Goal: Information Seeking & Learning: Learn about a topic

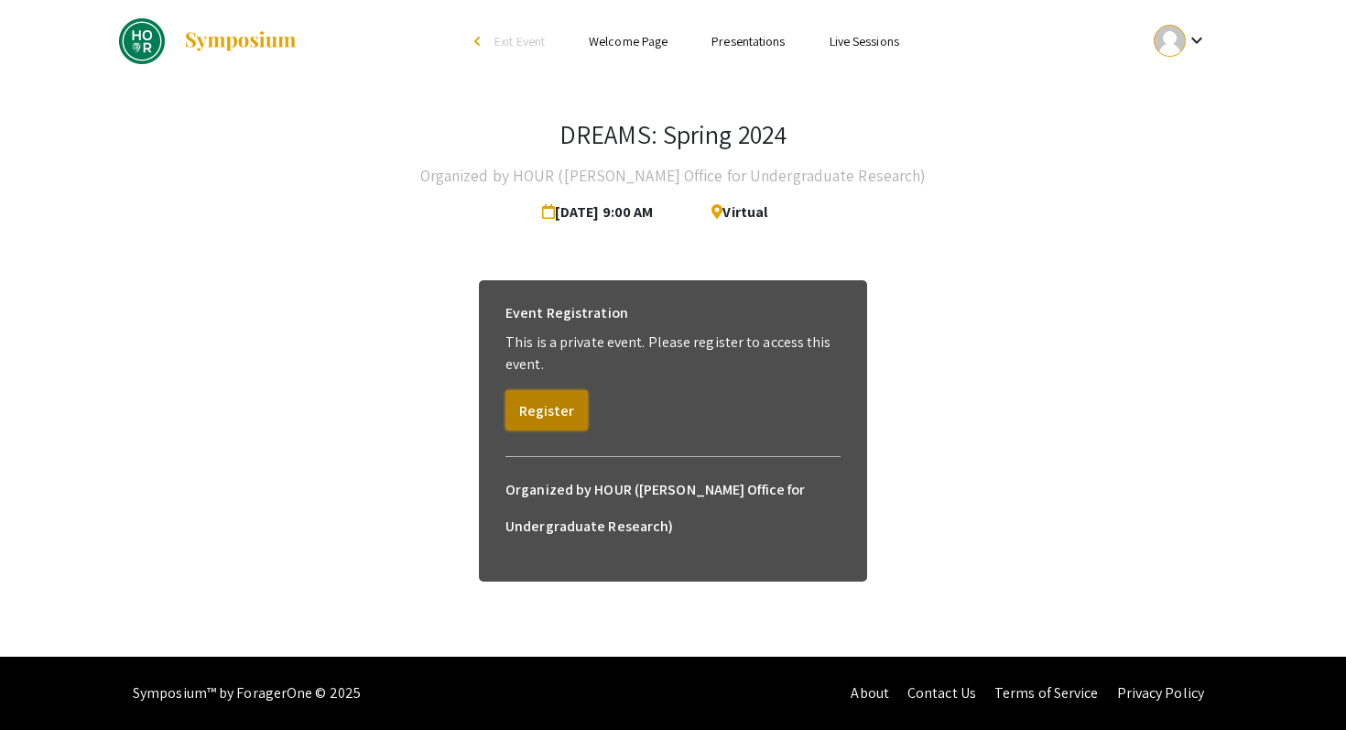
click at [555, 408] on button "Register" at bounding box center [547, 410] width 82 height 40
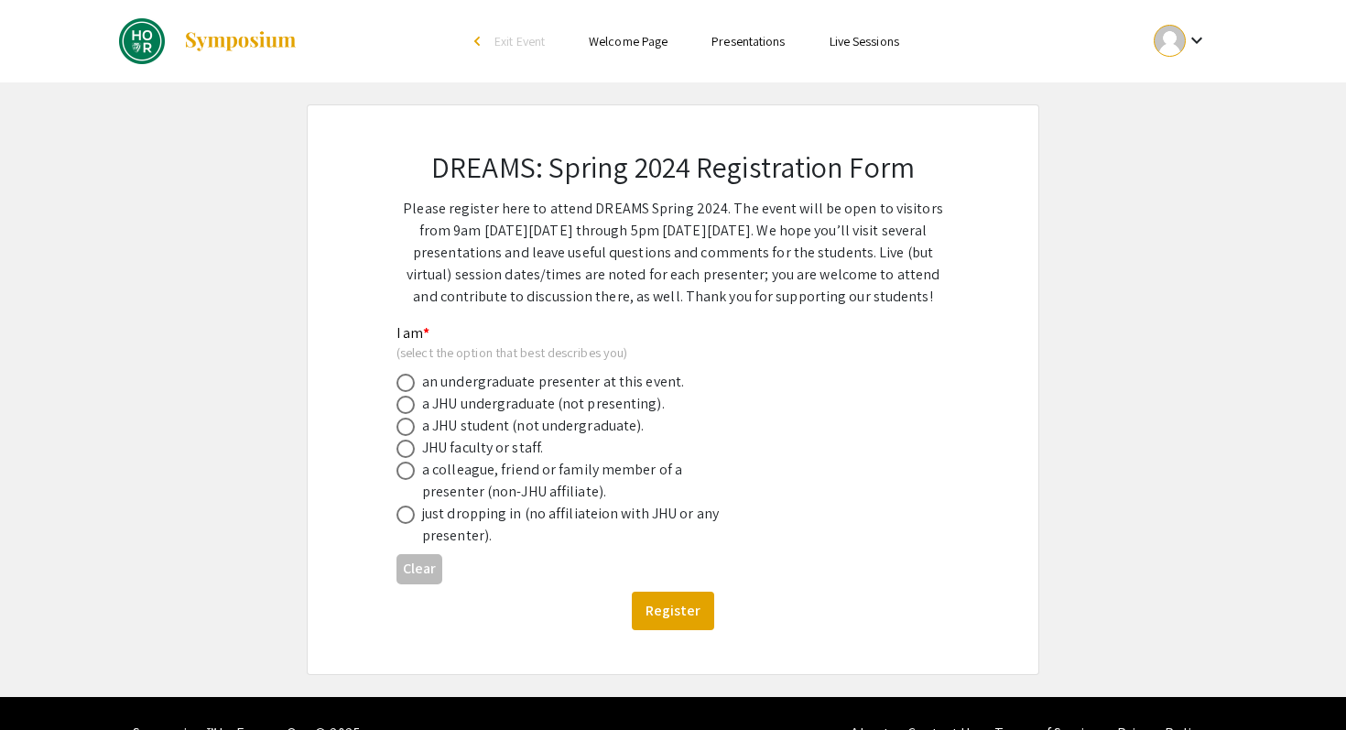
click at [638, 408] on div "a JHU undergraduate (not presenting)." at bounding box center [543, 404] width 243 height 22
click at [414, 398] on span at bounding box center [406, 405] width 18 height 18
click at [414, 398] on input "radio" at bounding box center [406, 405] width 18 height 18
radio input "true"
click at [681, 609] on button "Register" at bounding box center [673, 611] width 82 height 38
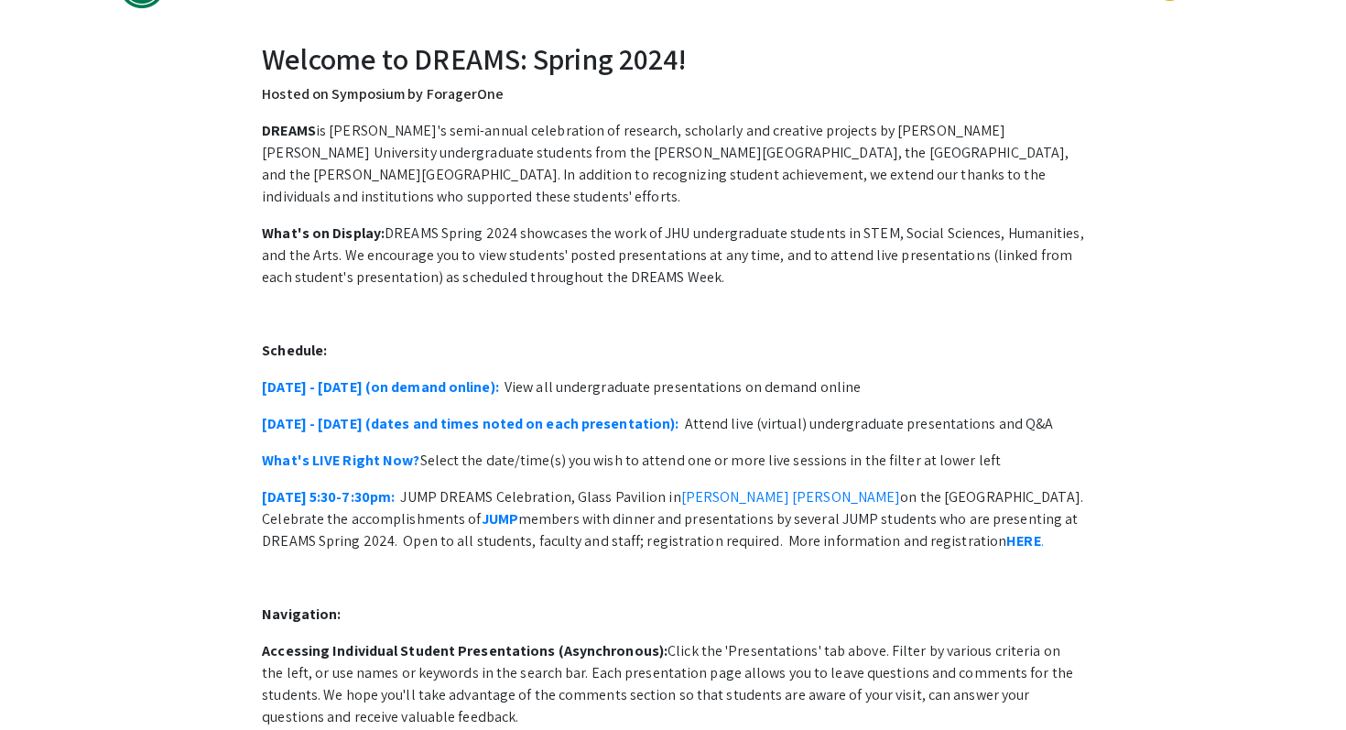
scroll to position [62, 0]
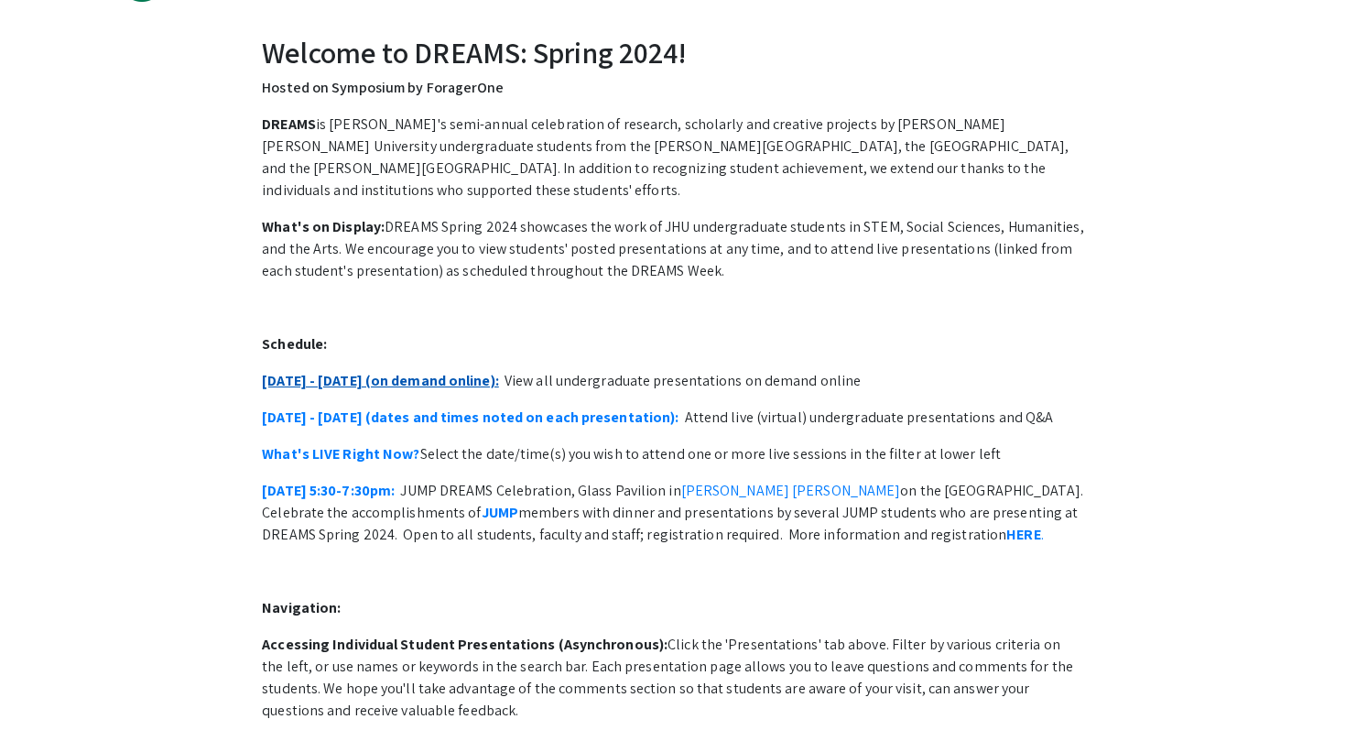
click at [433, 371] on link "April 15 - 19 (on demand online):" at bounding box center [380, 380] width 237 height 19
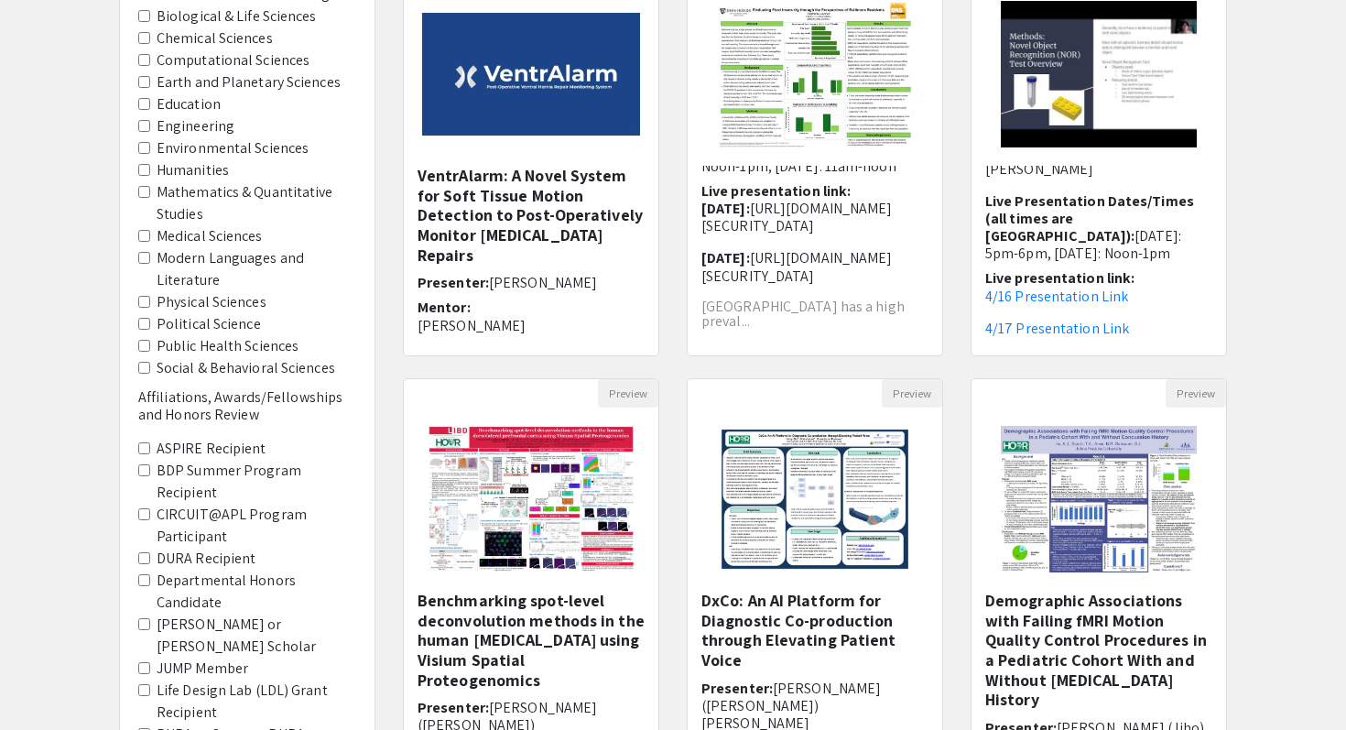
scroll to position [255, 0]
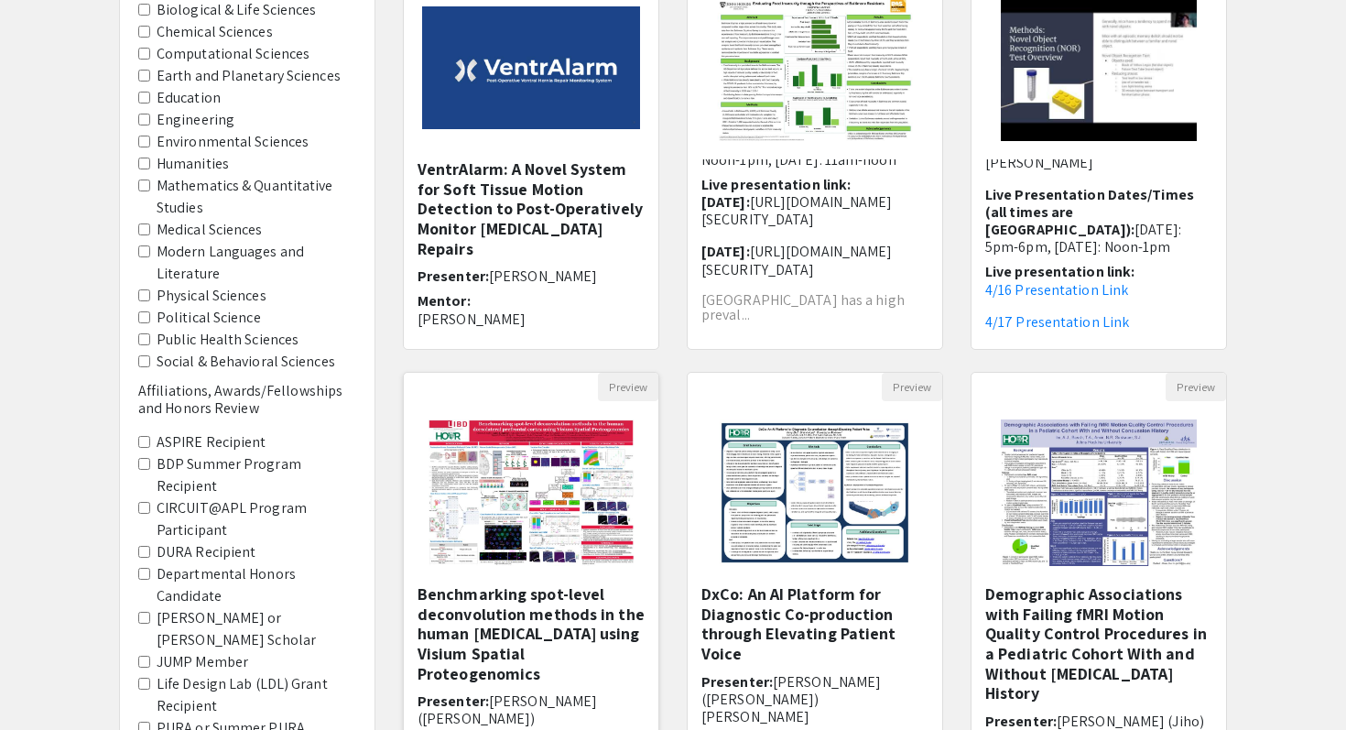
click at [565, 623] on h5 "Benchmarking spot-level deconvolution methods in the human [MEDICAL_DATA] using…" at bounding box center [531, 633] width 227 height 99
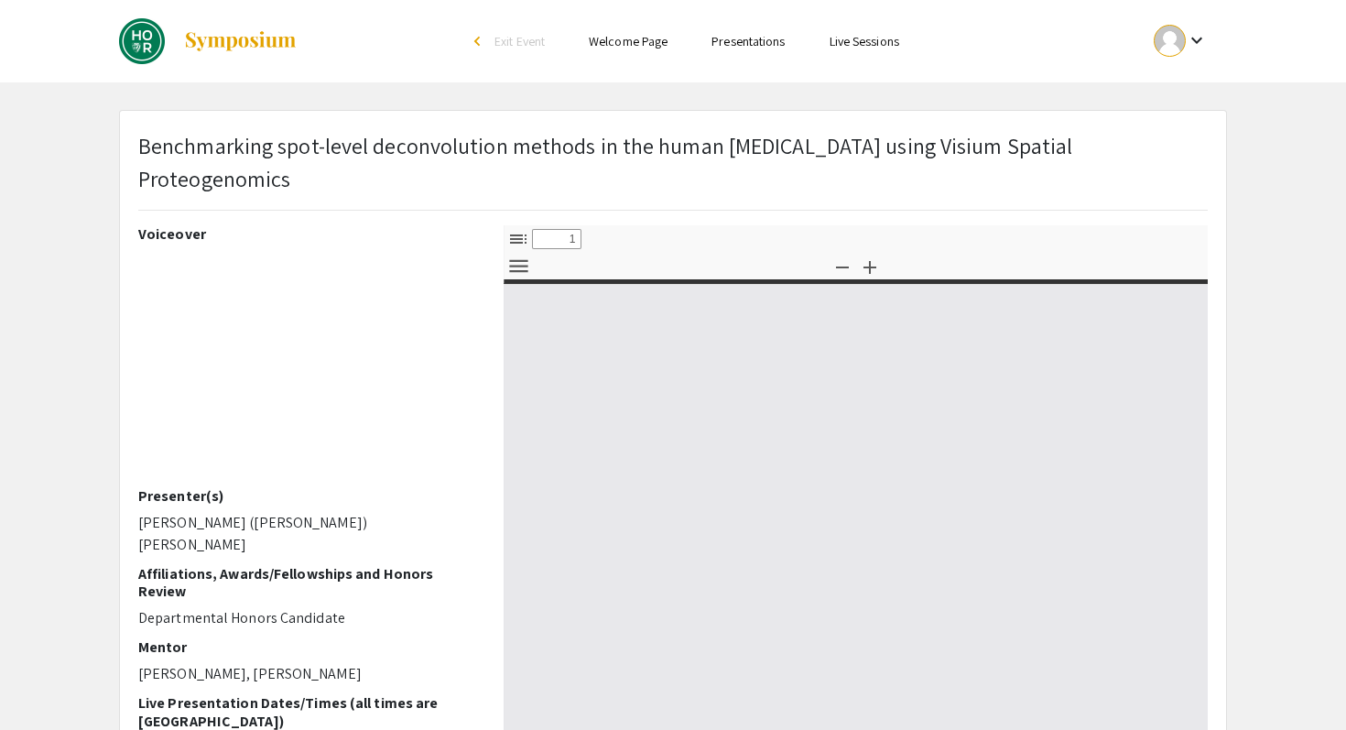
select select "custom"
type input "0"
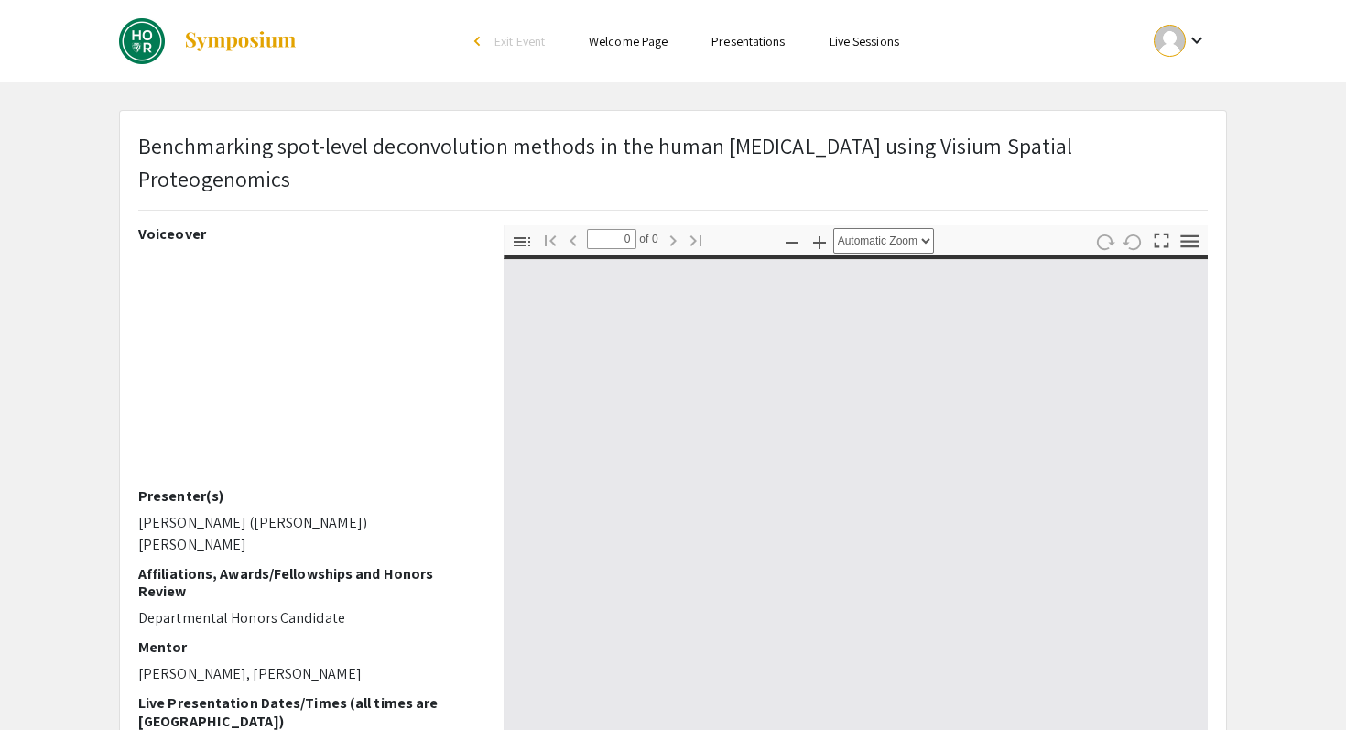
select select "custom"
type input "1"
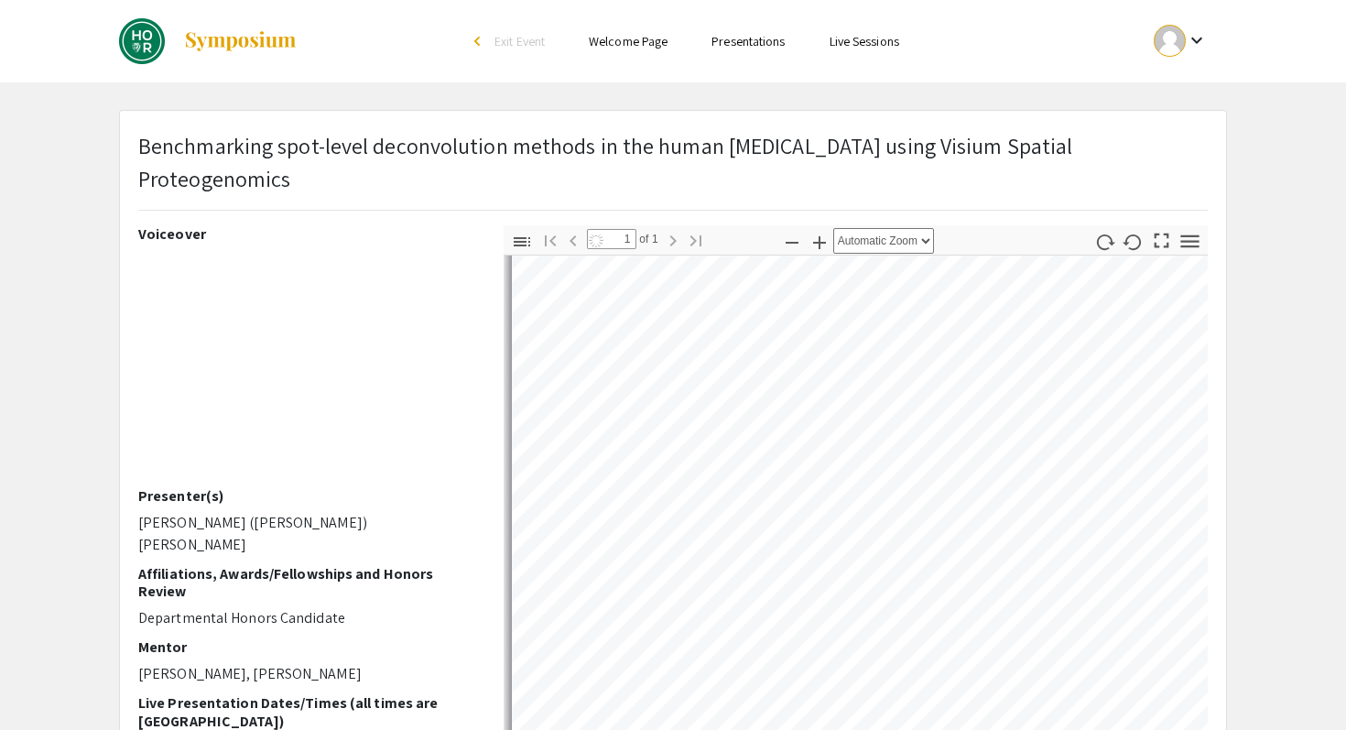
scroll to position [214, 0]
select select "auto"
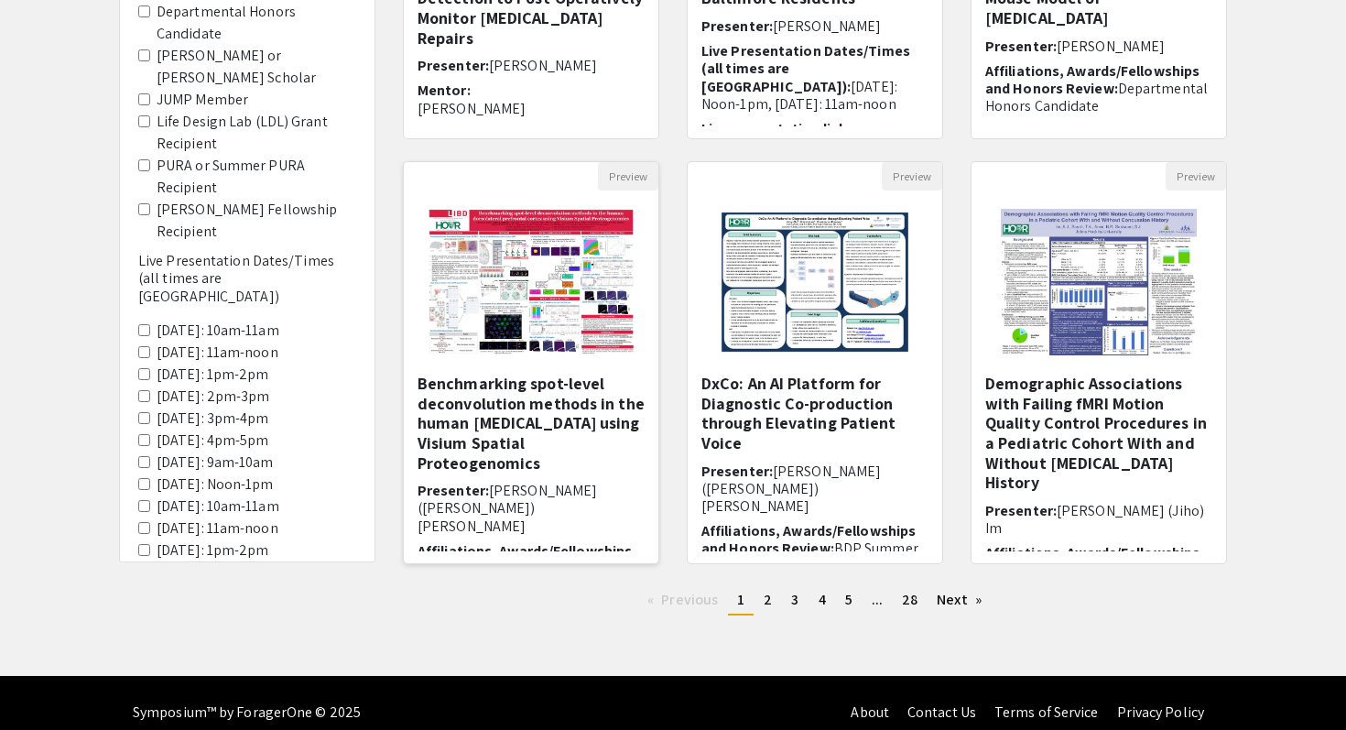
scroll to position [485, 0]
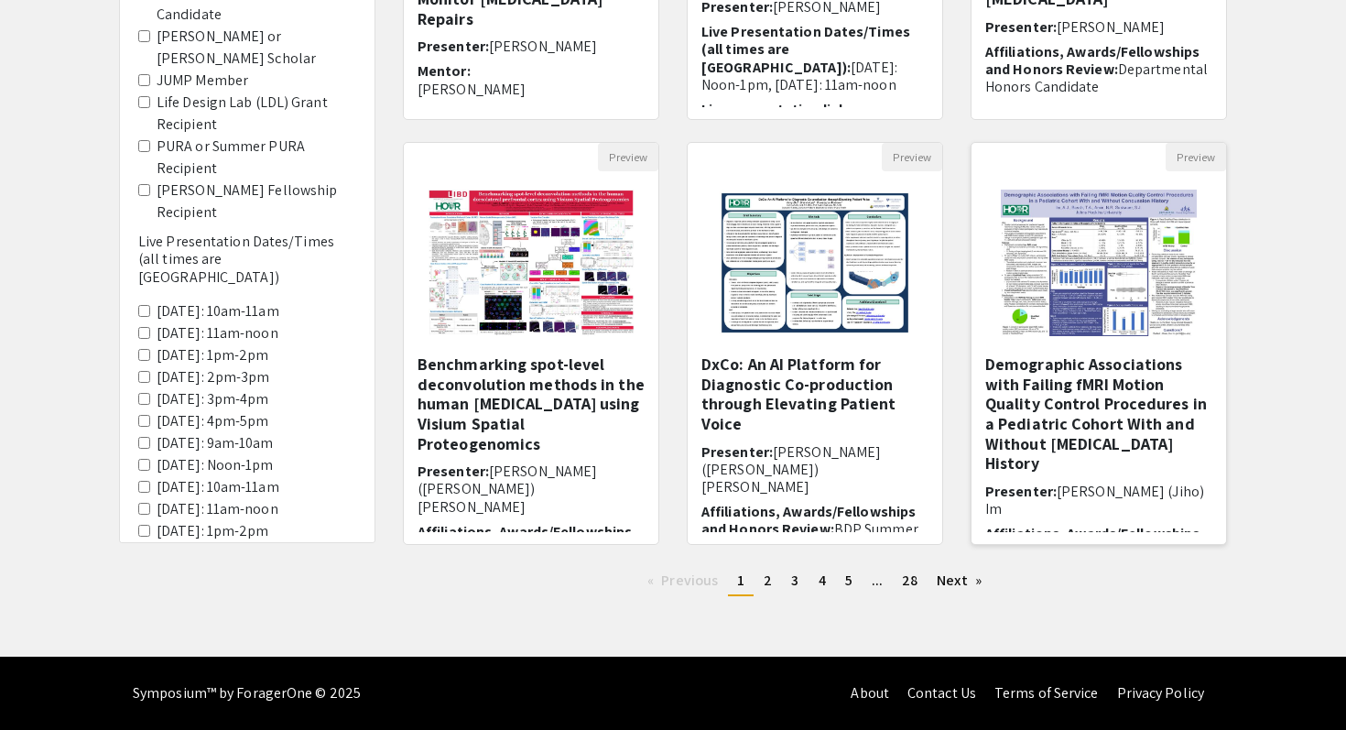
click at [1193, 395] on h5 "Demographic Associations with Failing fMRI Motion Quality Control Procedures in…" at bounding box center [1099, 413] width 227 height 119
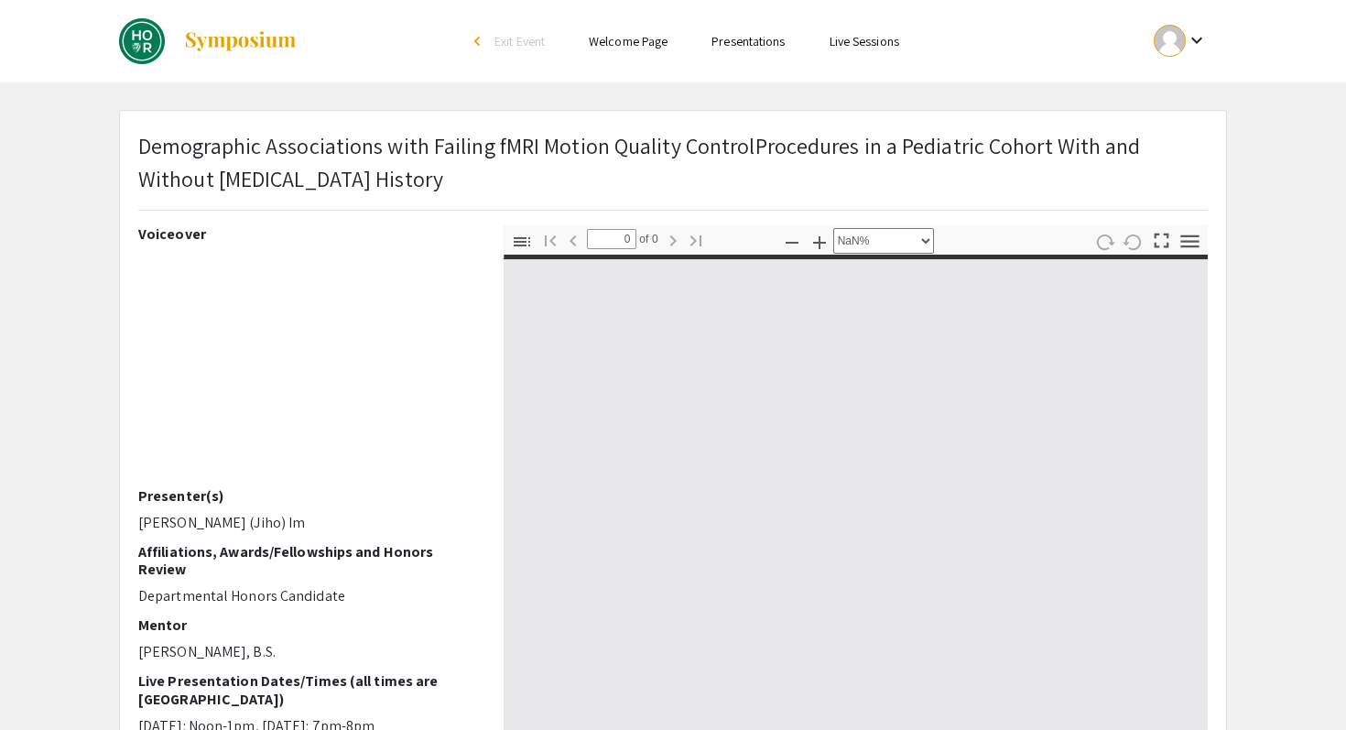
select select "auto"
type input "1"
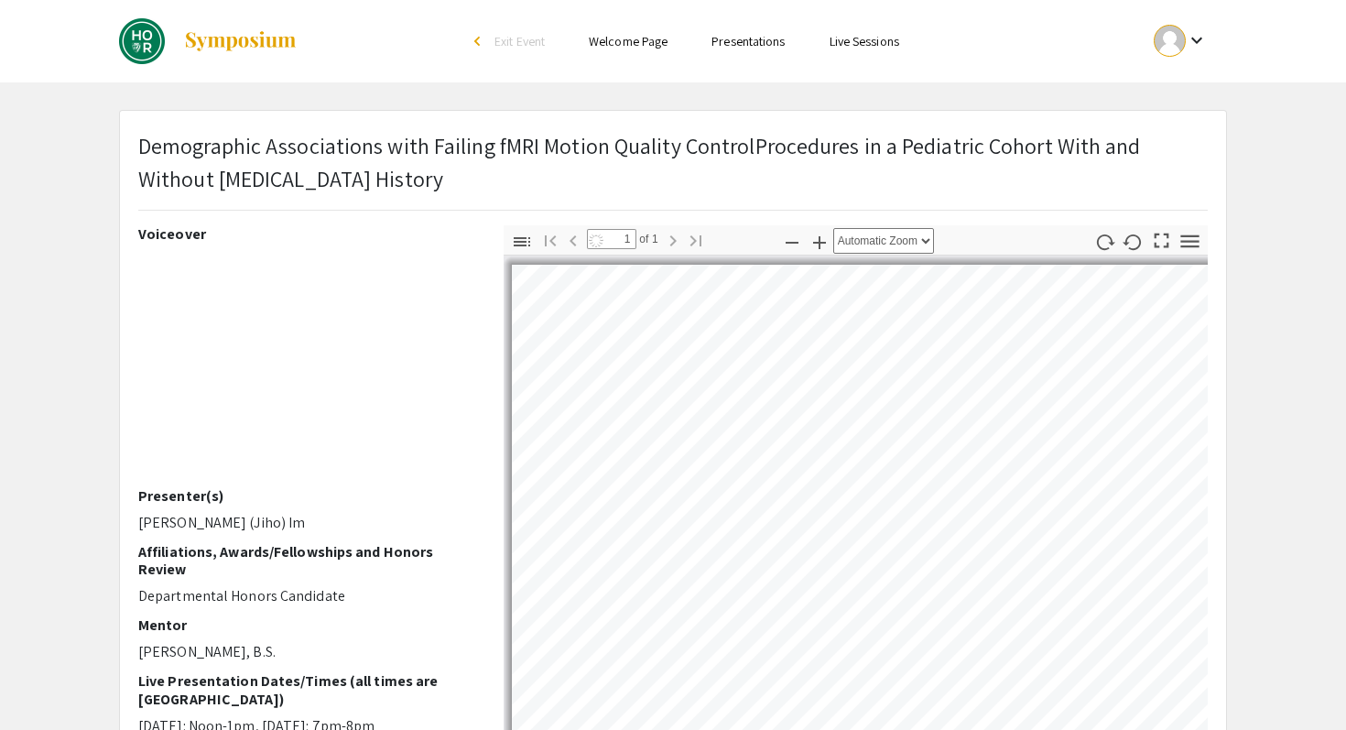
select select "auto"
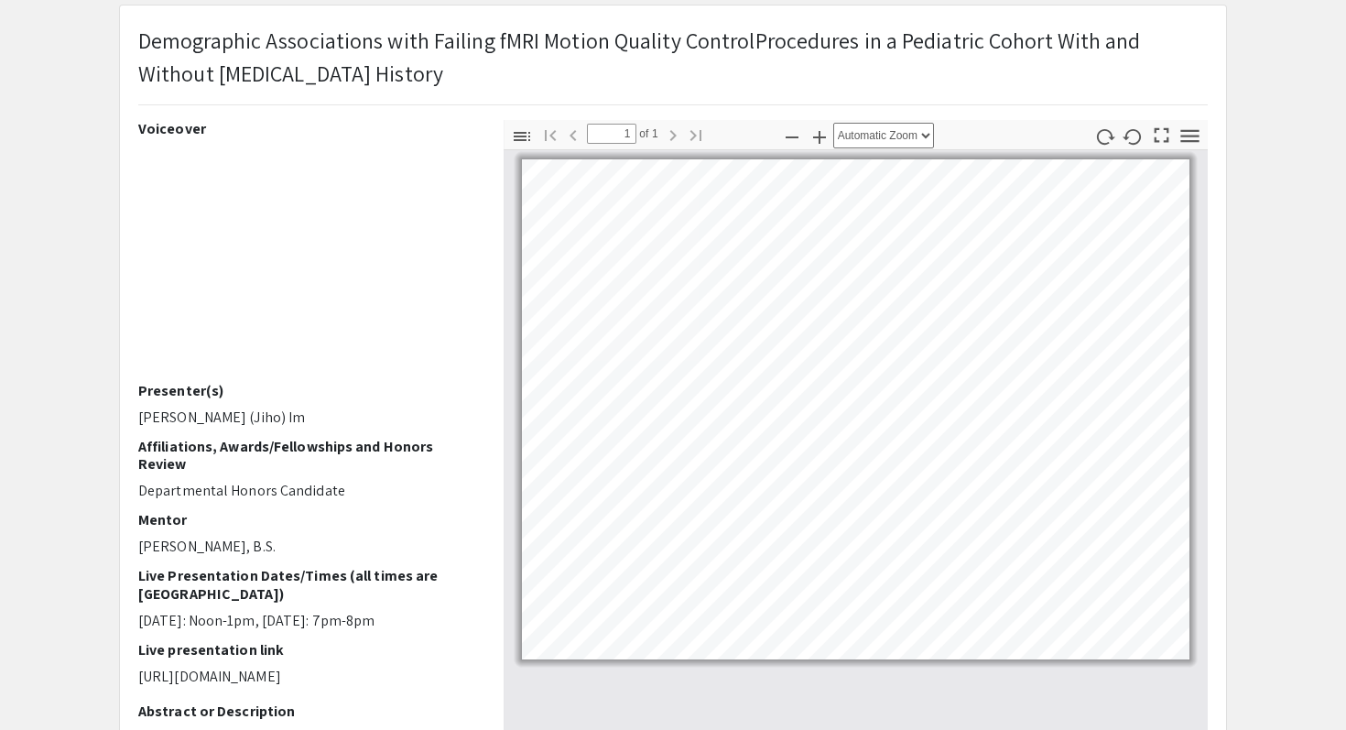
scroll to position [108, 0]
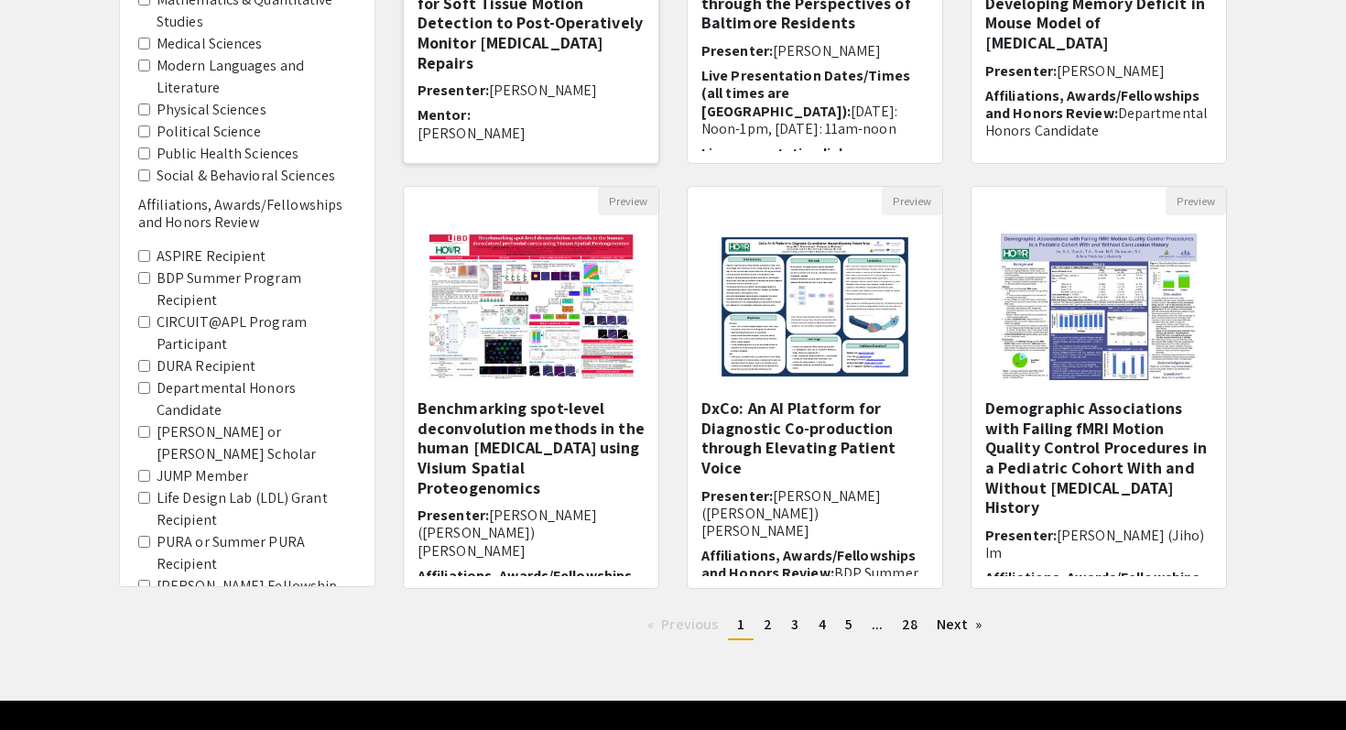
scroll to position [485, 0]
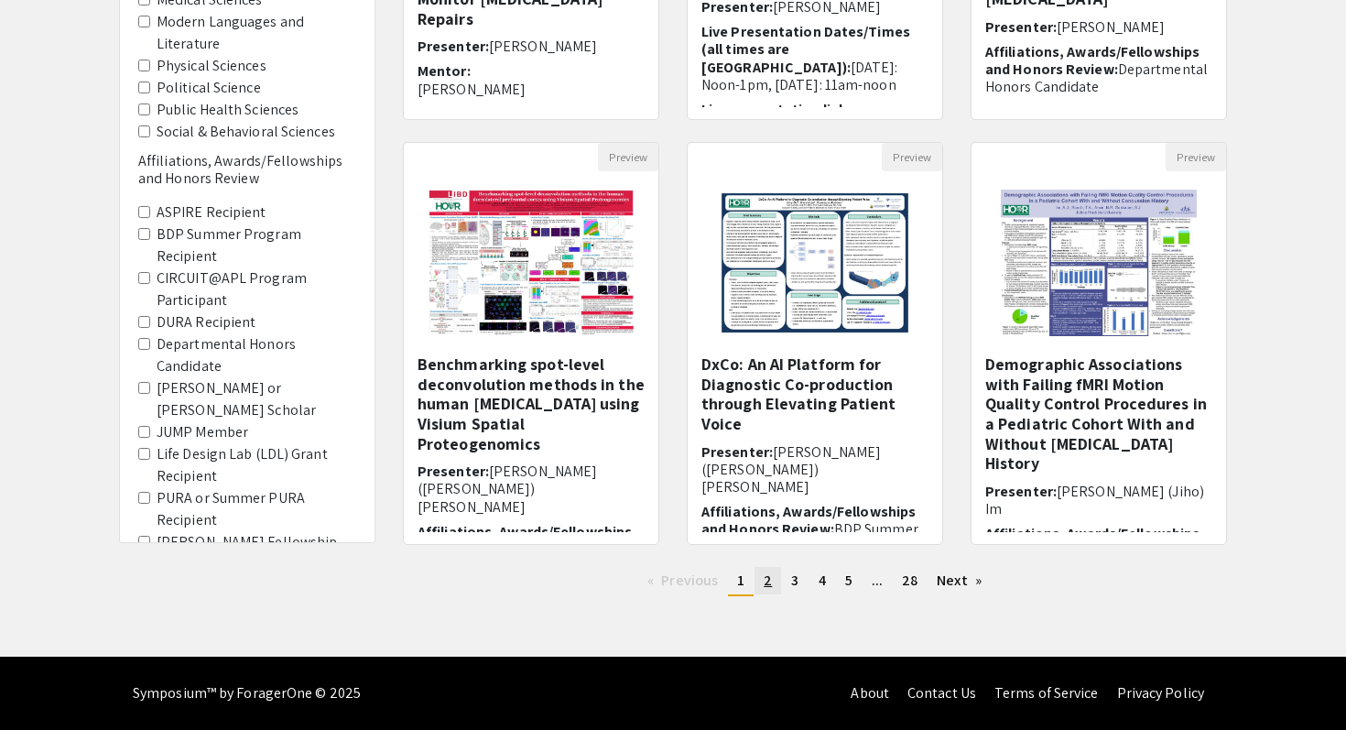
click at [766, 592] on link "page 2" at bounding box center [768, 580] width 27 height 27
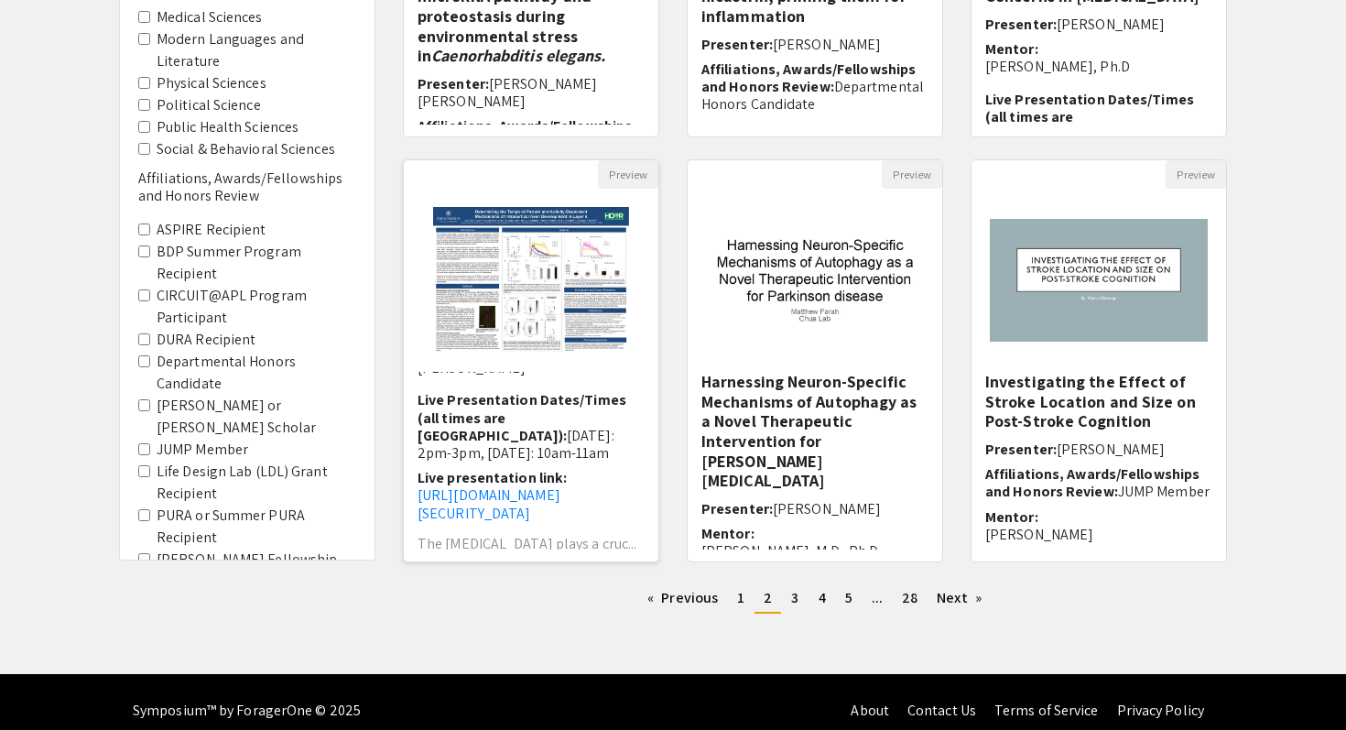
scroll to position [485, 0]
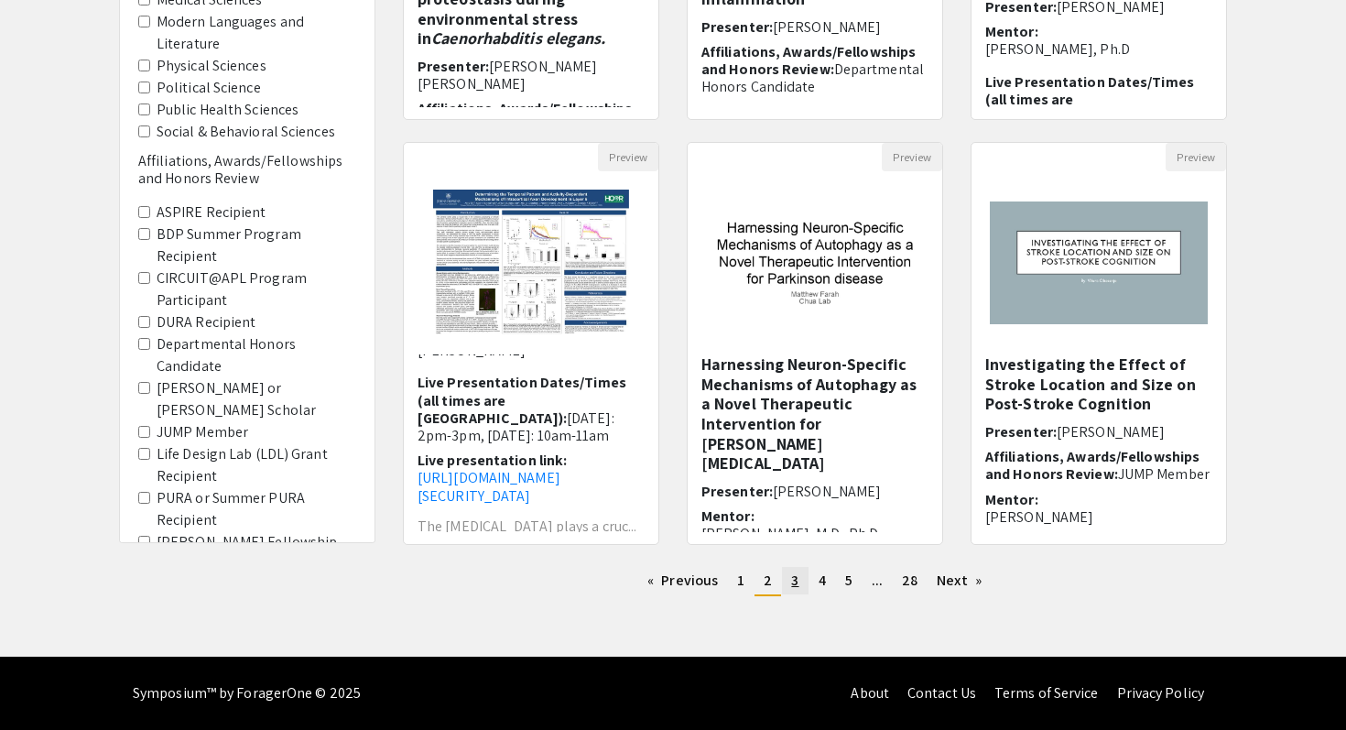
click at [801, 586] on link "page 3" at bounding box center [795, 580] width 26 height 27
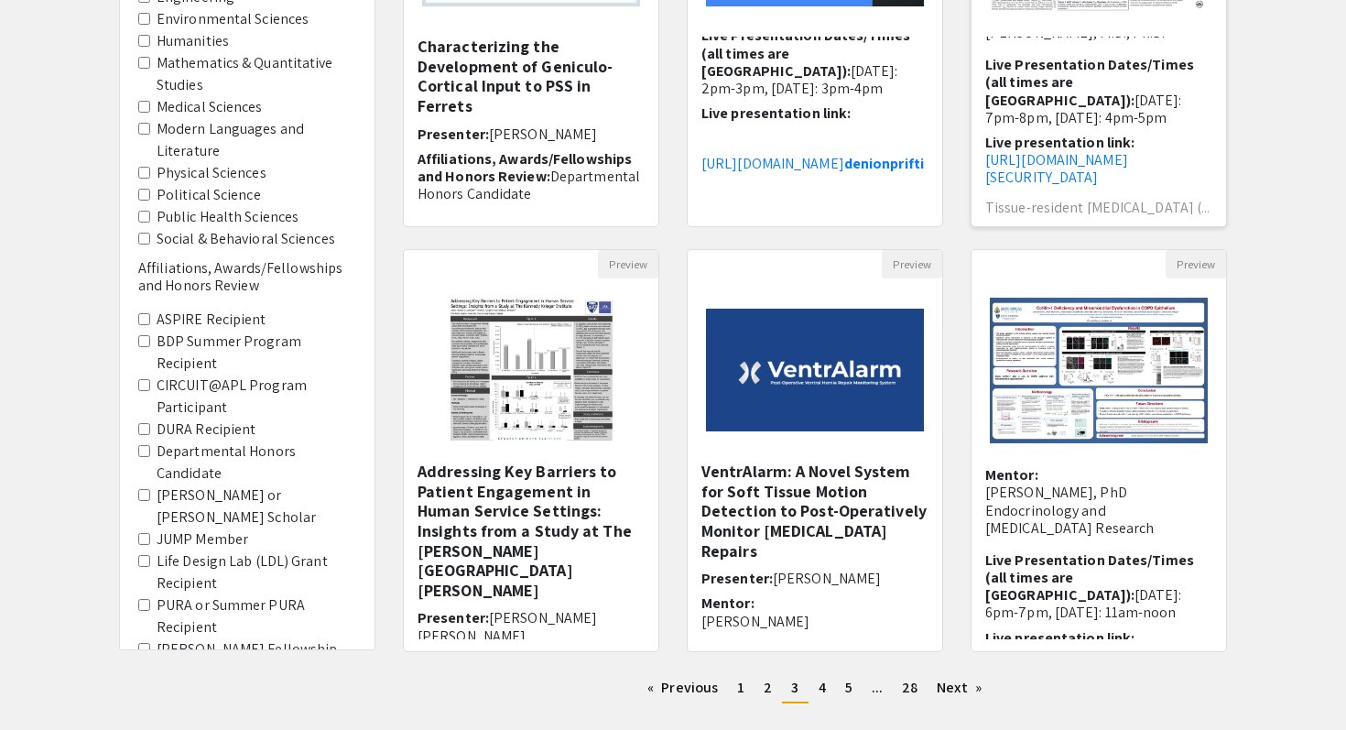
scroll to position [93, 0]
click at [606, 525] on h5 "Addressing Key Barriers to Patient Engagement in Human Service Settings: Insigh…" at bounding box center [531, 531] width 227 height 138
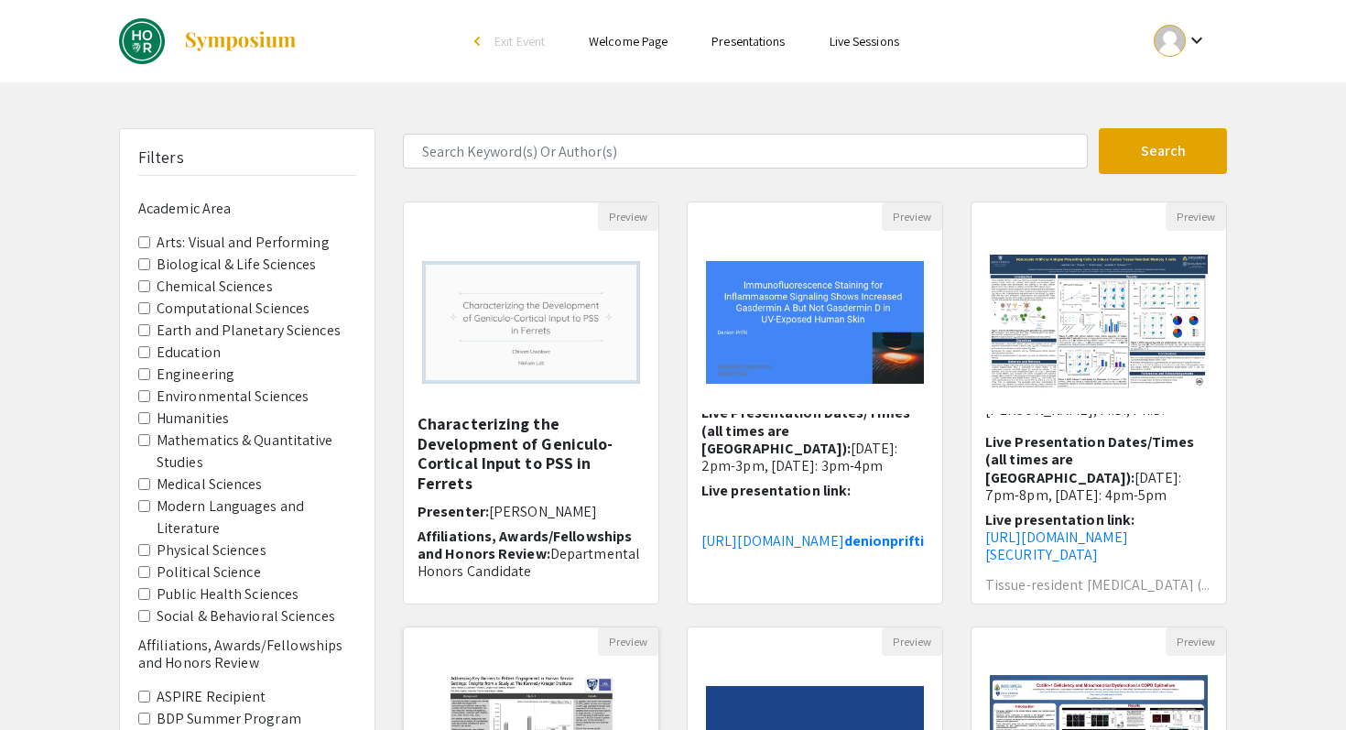
select select "custom"
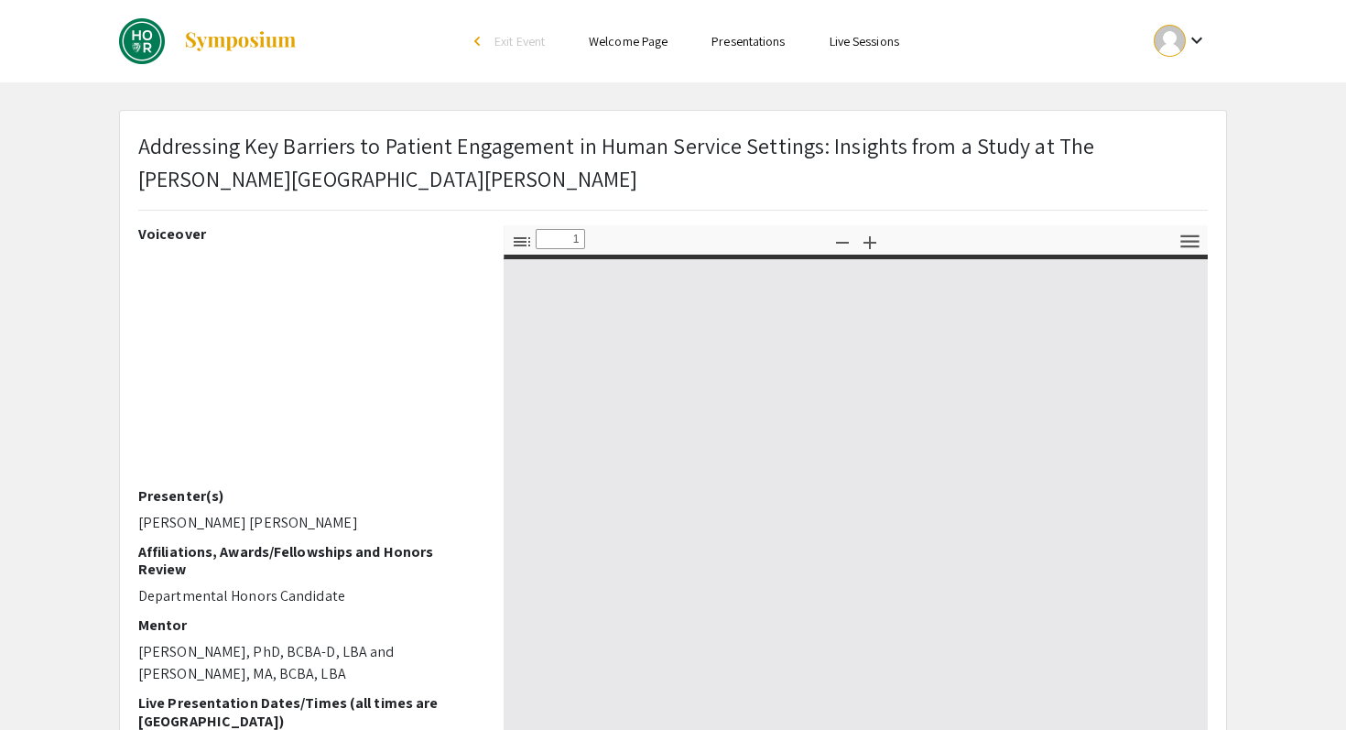
type input "0"
select select "custom"
type input "1"
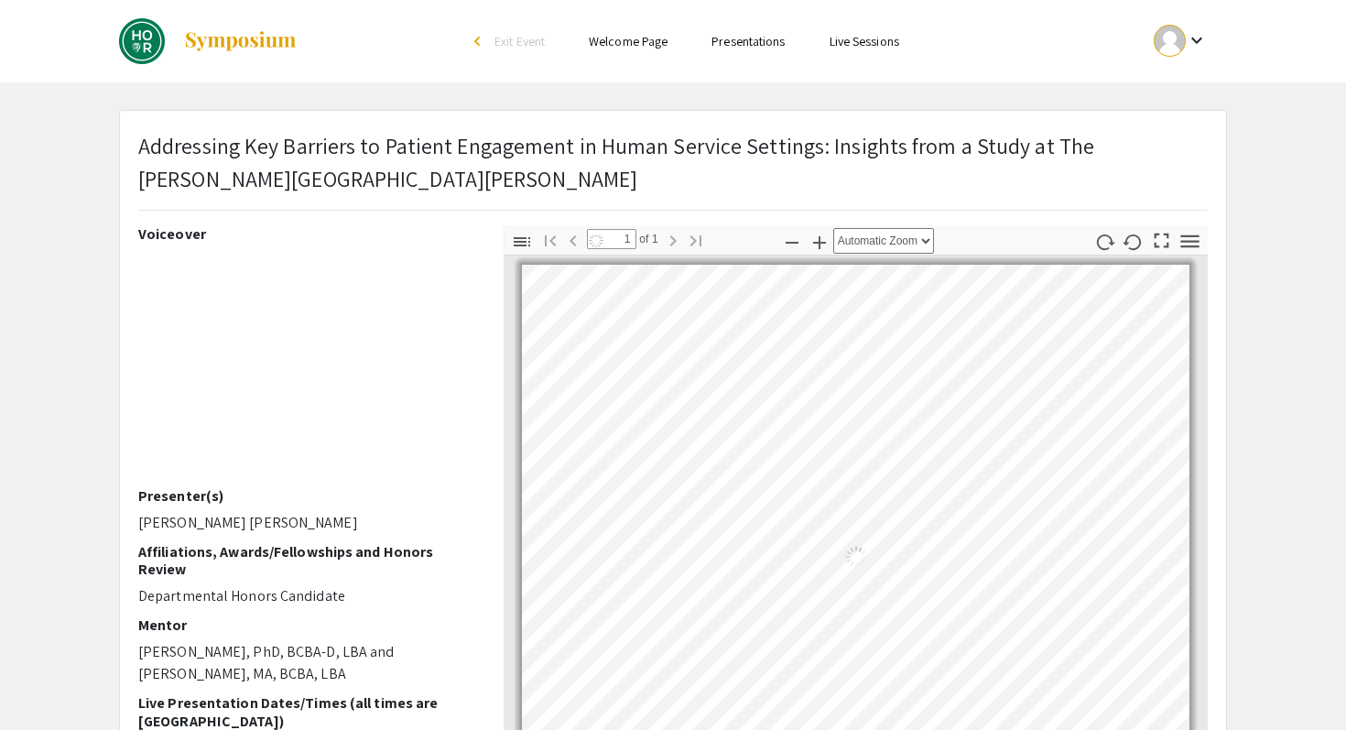
select select "auto"
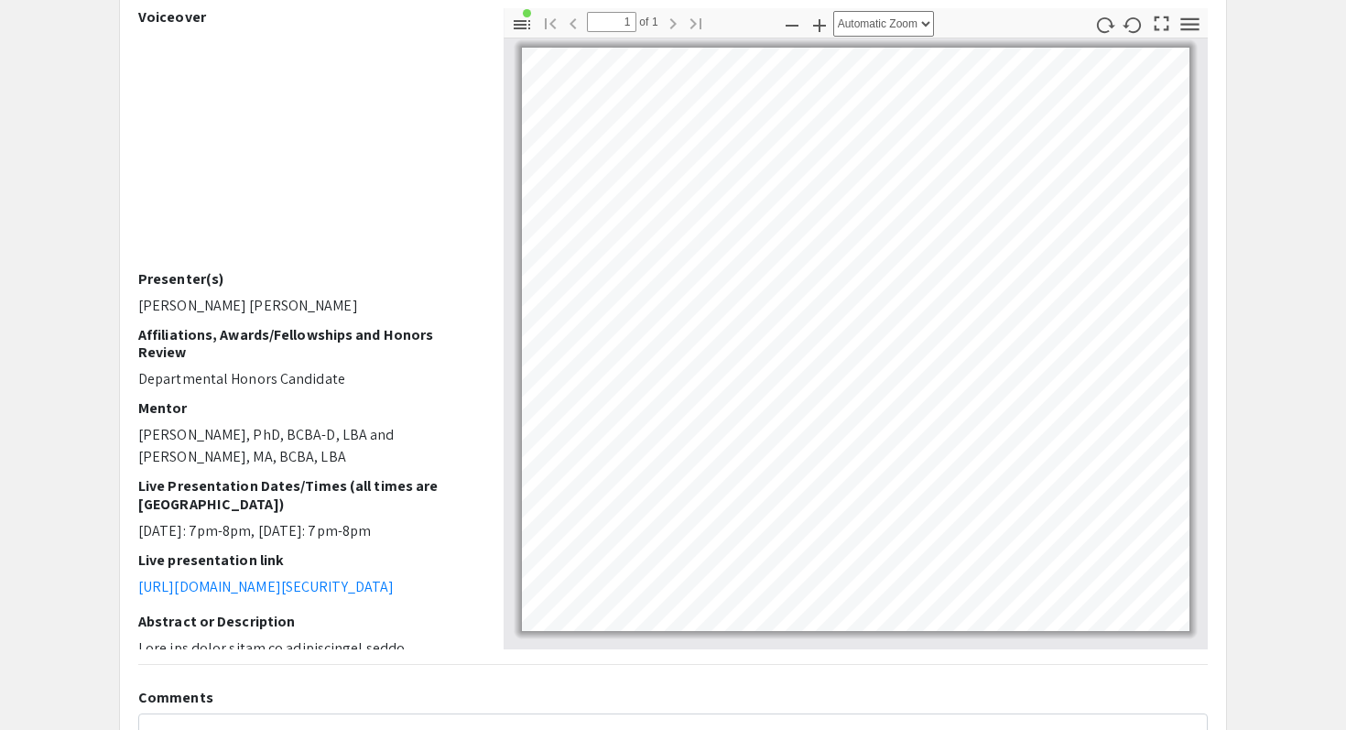
scroll to position [218, 0]
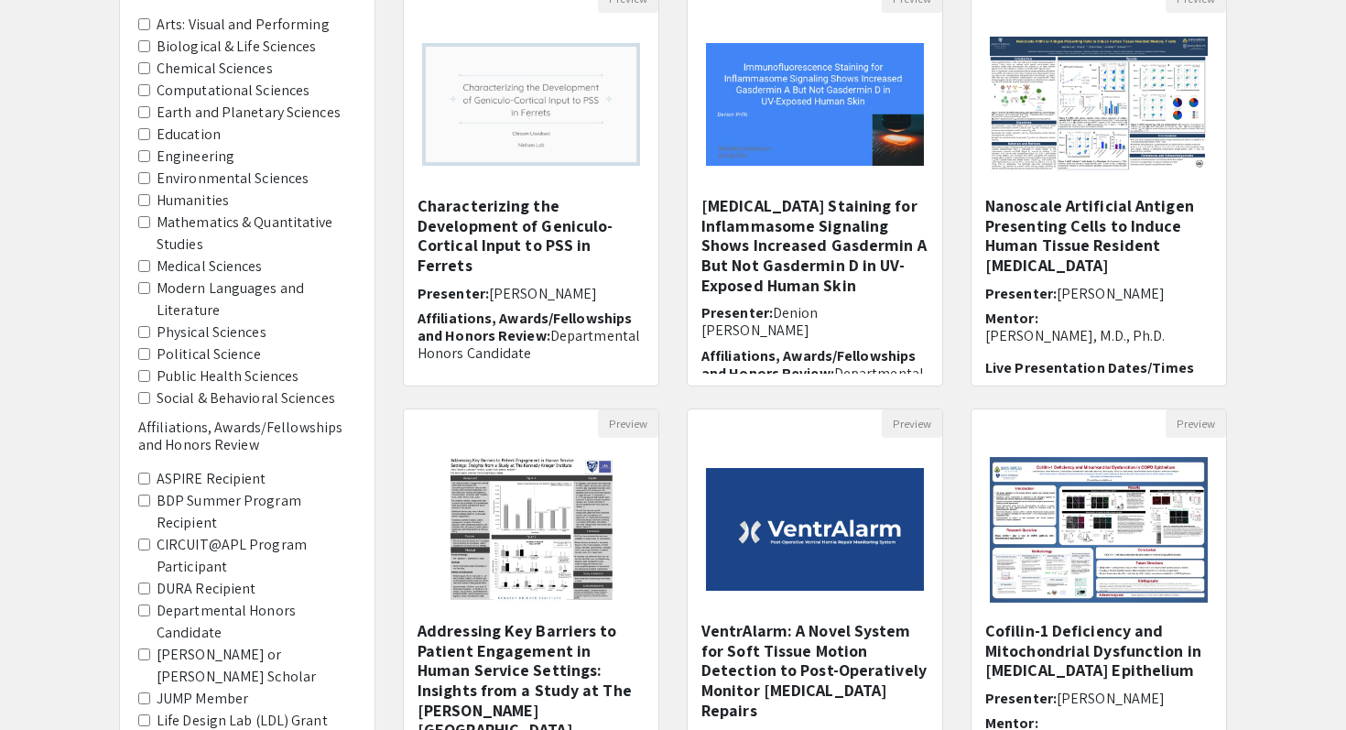
scroll to position [377, 0]
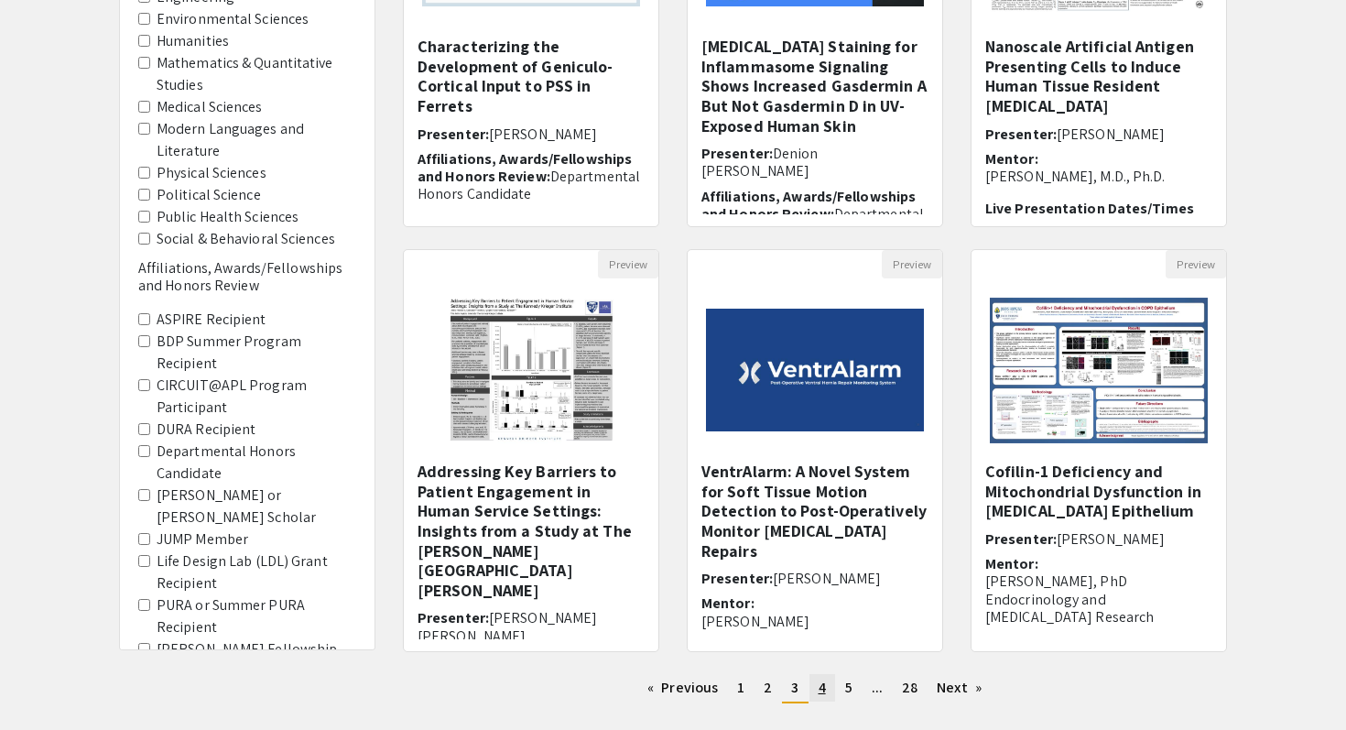
click at [824, 696] on span "4" at bounding box center [822, 687] width 7 height 19
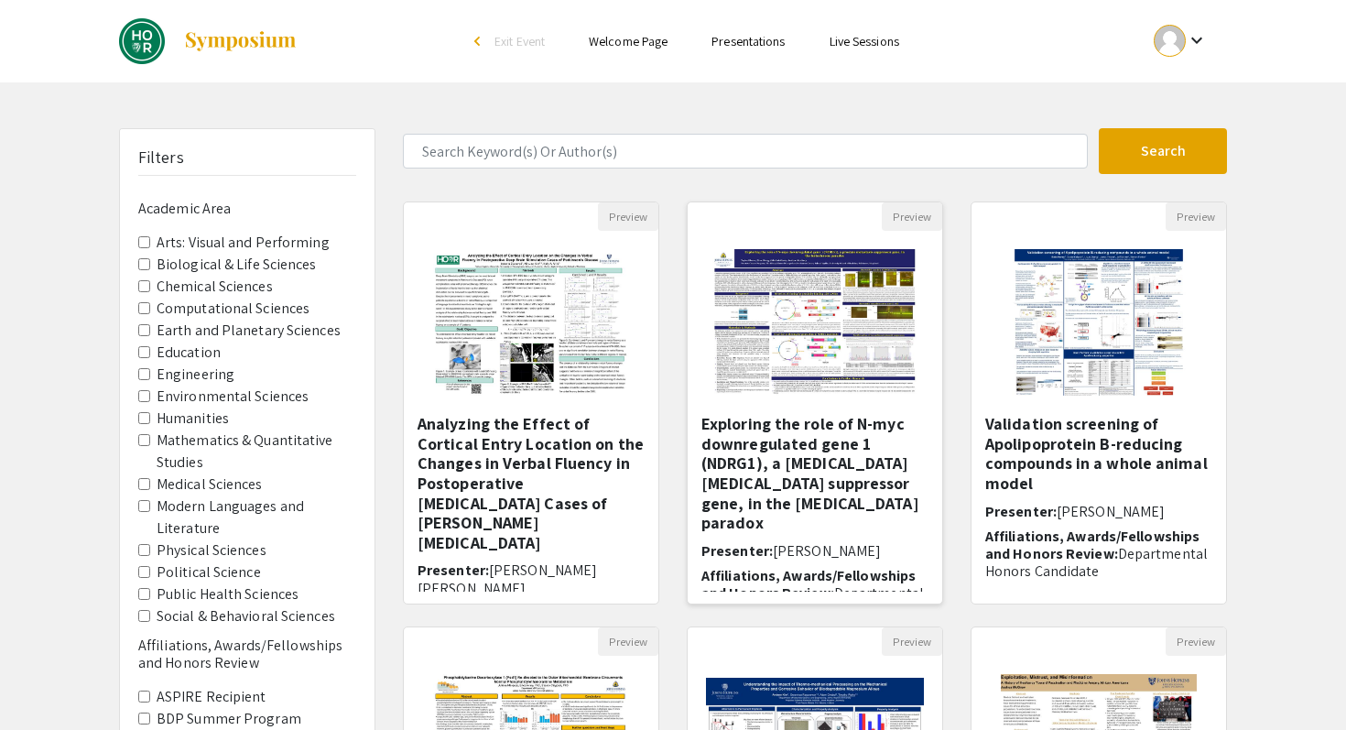
click at [847, 389] on img "Open Presentation <p>Exploring the role of N-myc downregulated gene 1 (NDRG1), …" at bounding box center [815, 322] width 242 height 183
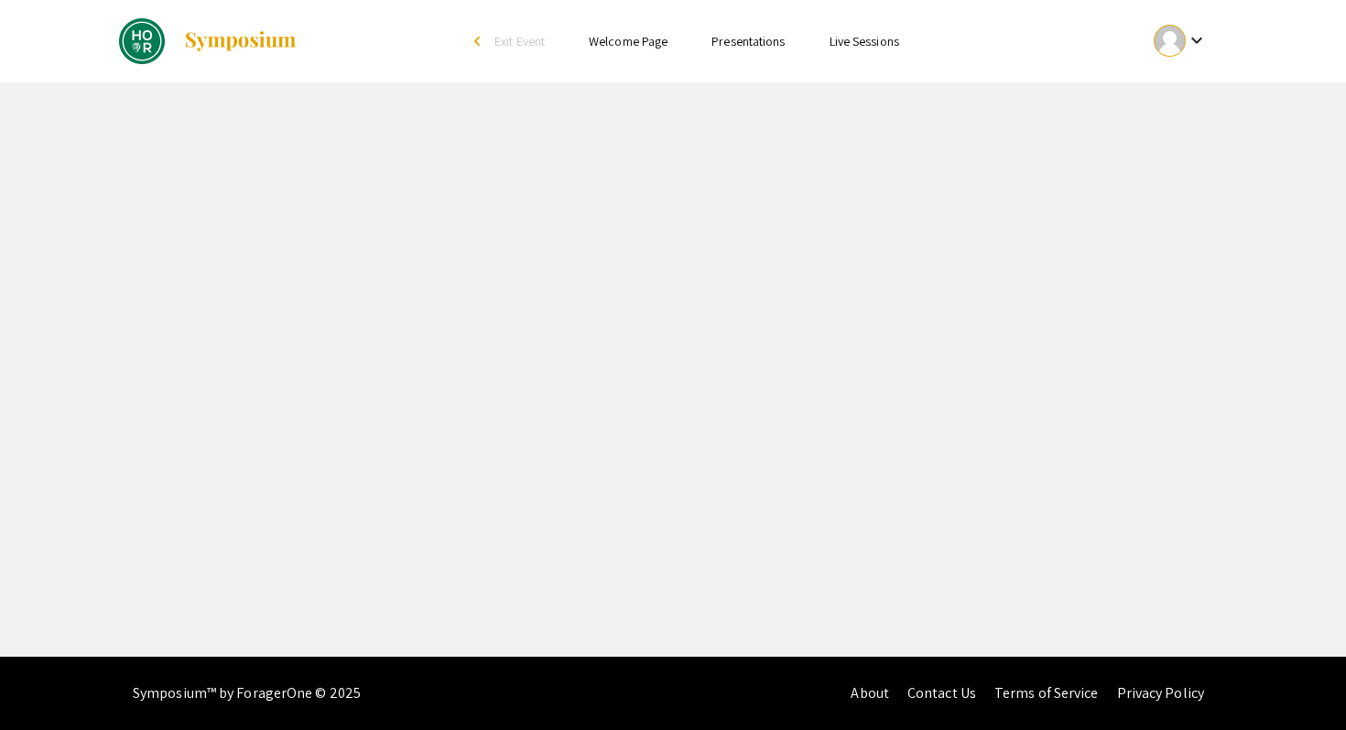
select select "custom"
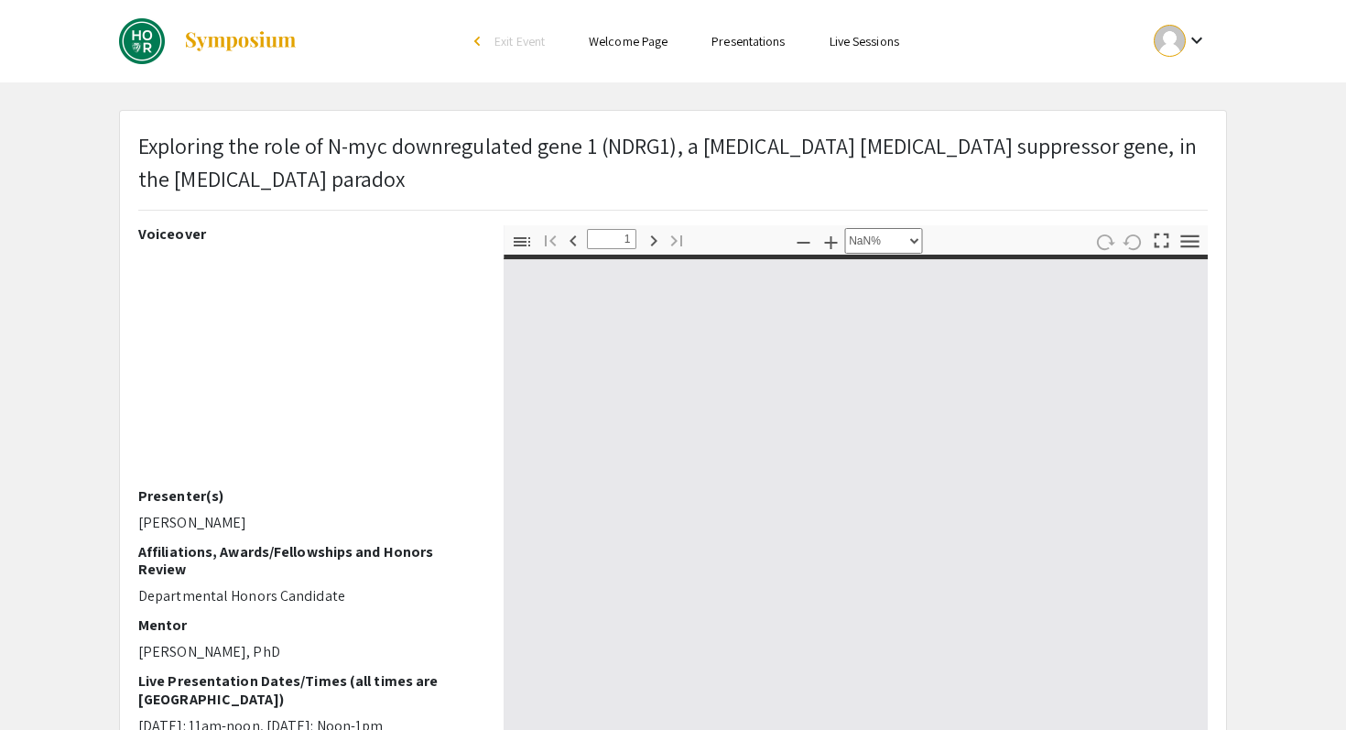
type input "0"
select select "custom"
type input "1"
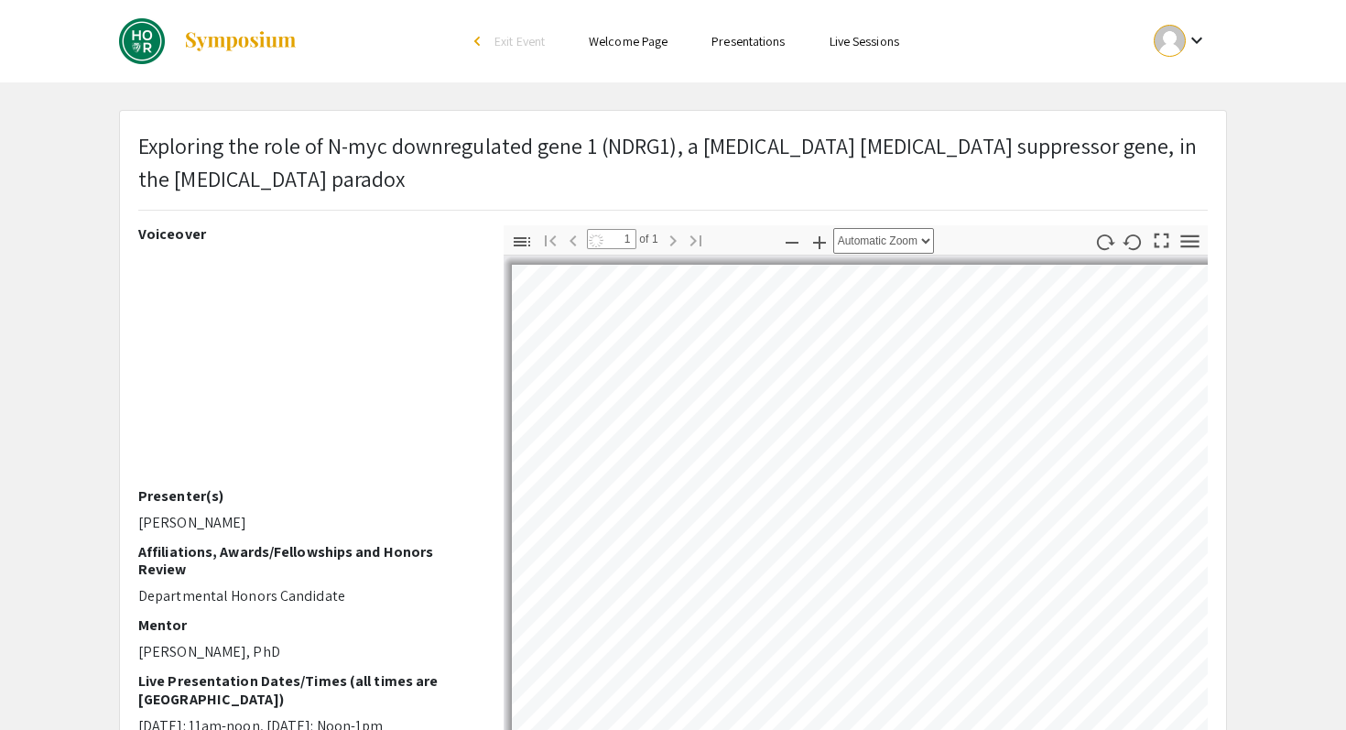
select select "auto"
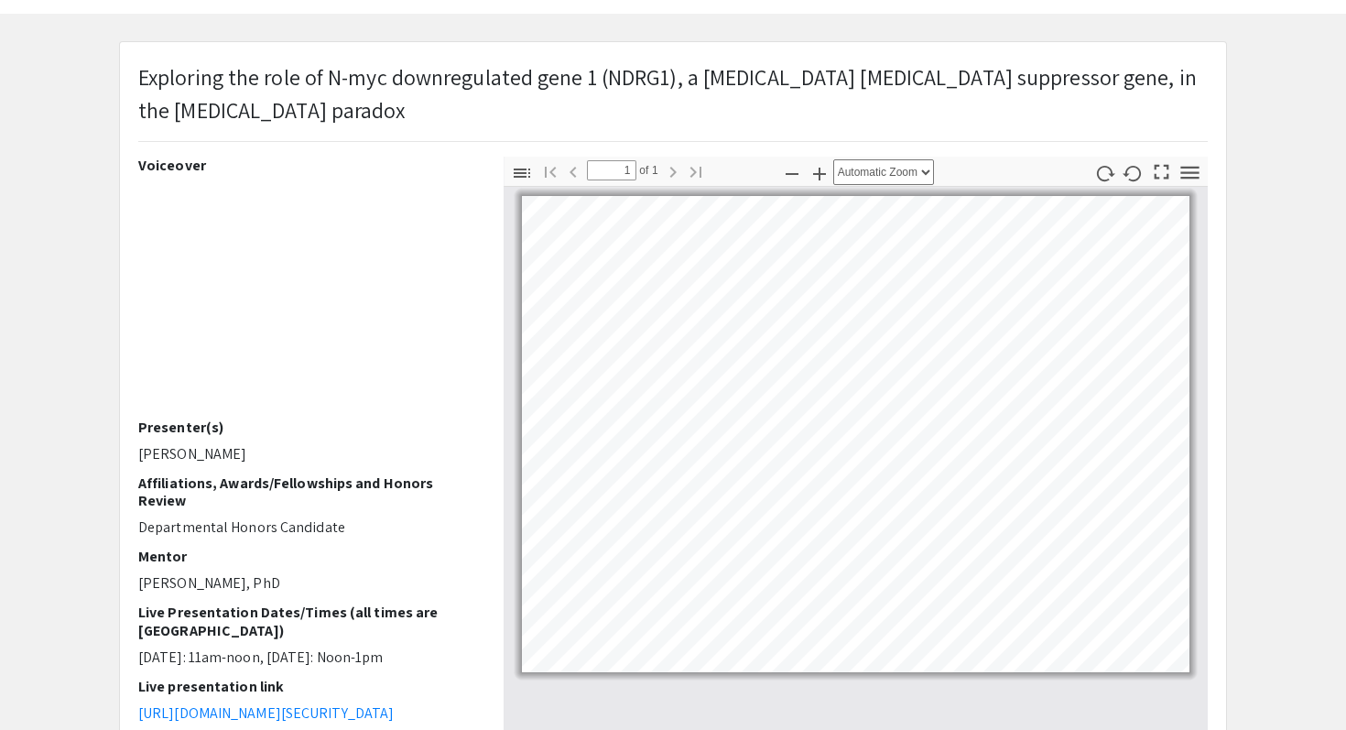
scroll to position [77, 0]
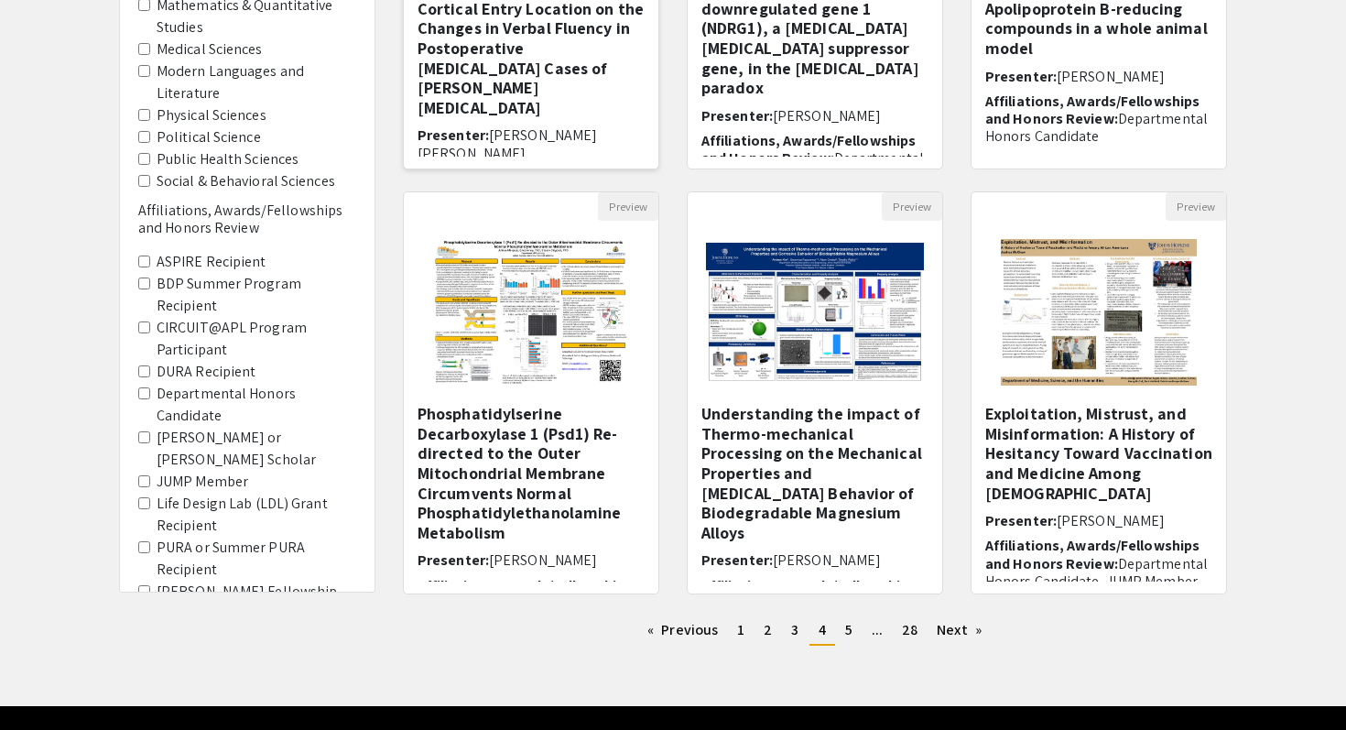
scroll to position [485, 0]
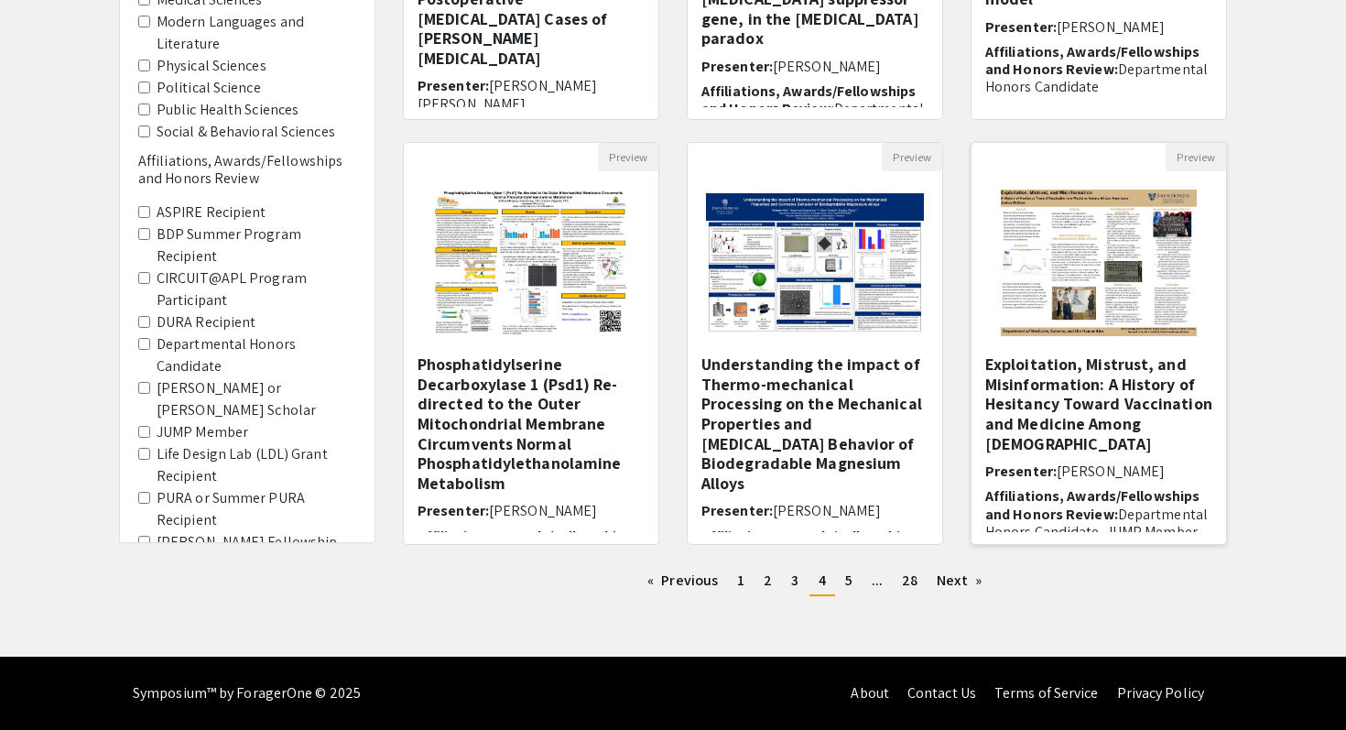
click at [1084, 459] on div "Exploitation, Mistrust, and Misinformation: A History of Hesitancy Toward Vacci…" at bounding box center [1099, 443] width 227 height 178
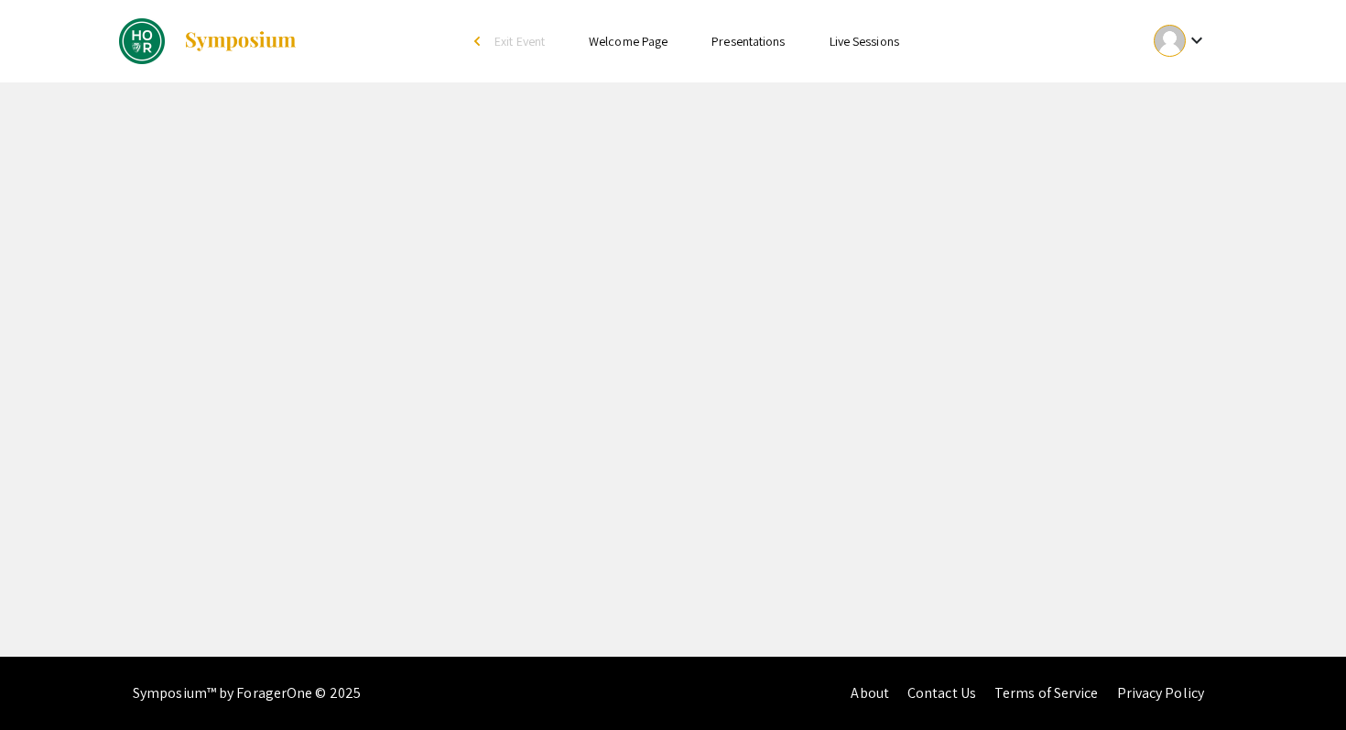
select select "custom"
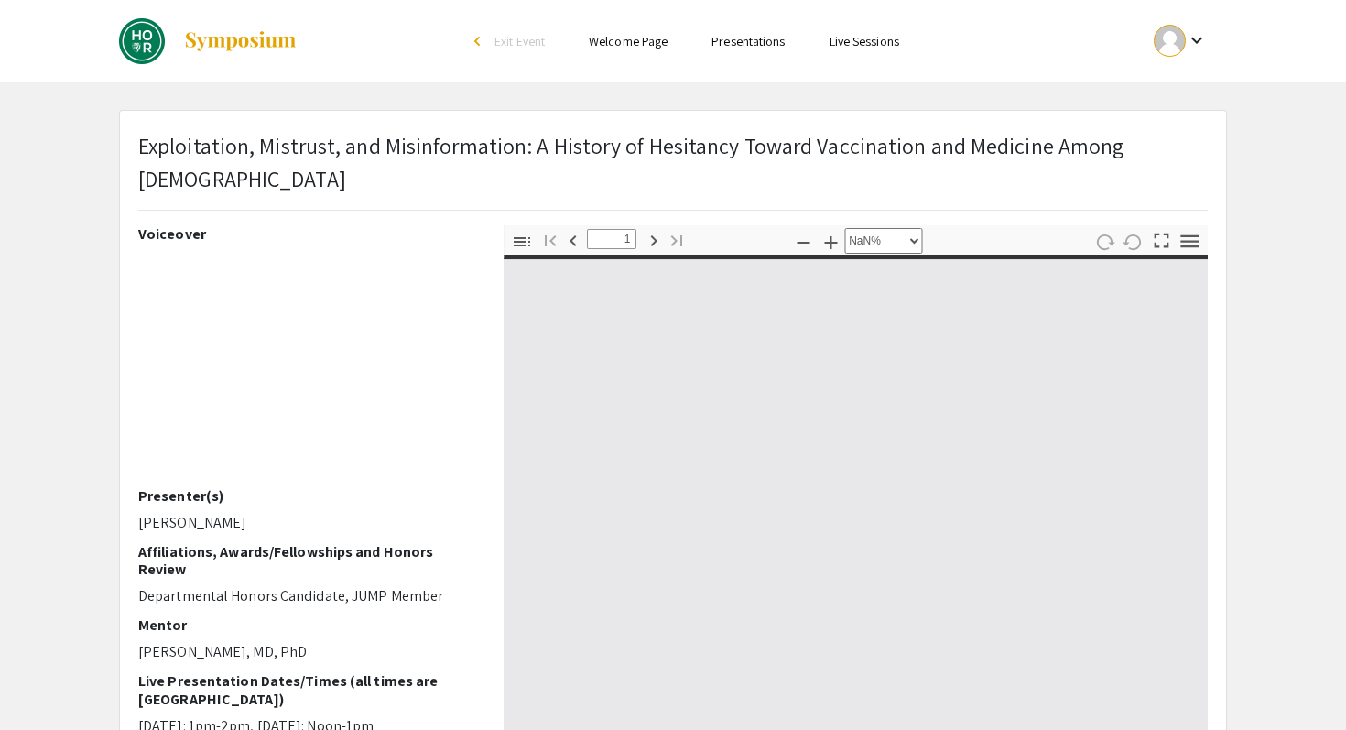
type input "0"
select select "custom"
type input "1"
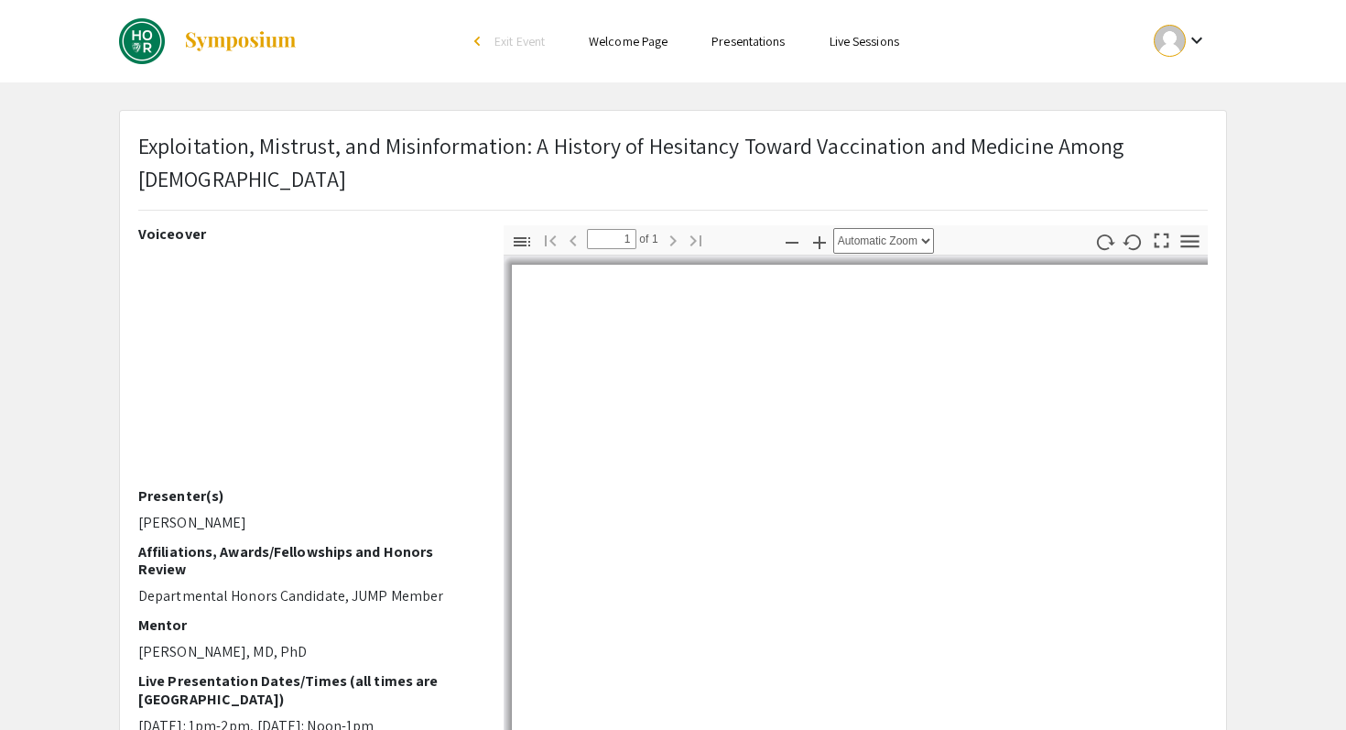
select select "auto"
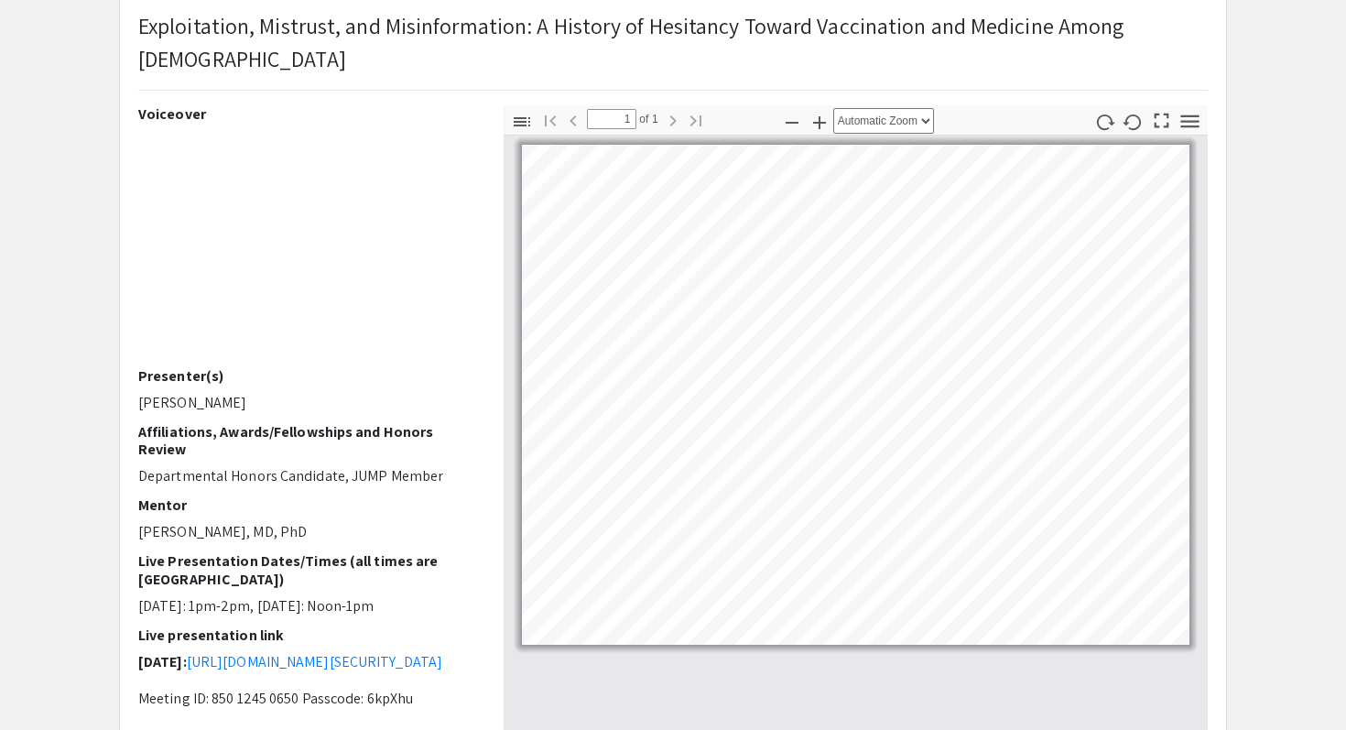
scroll to position [125, 0]
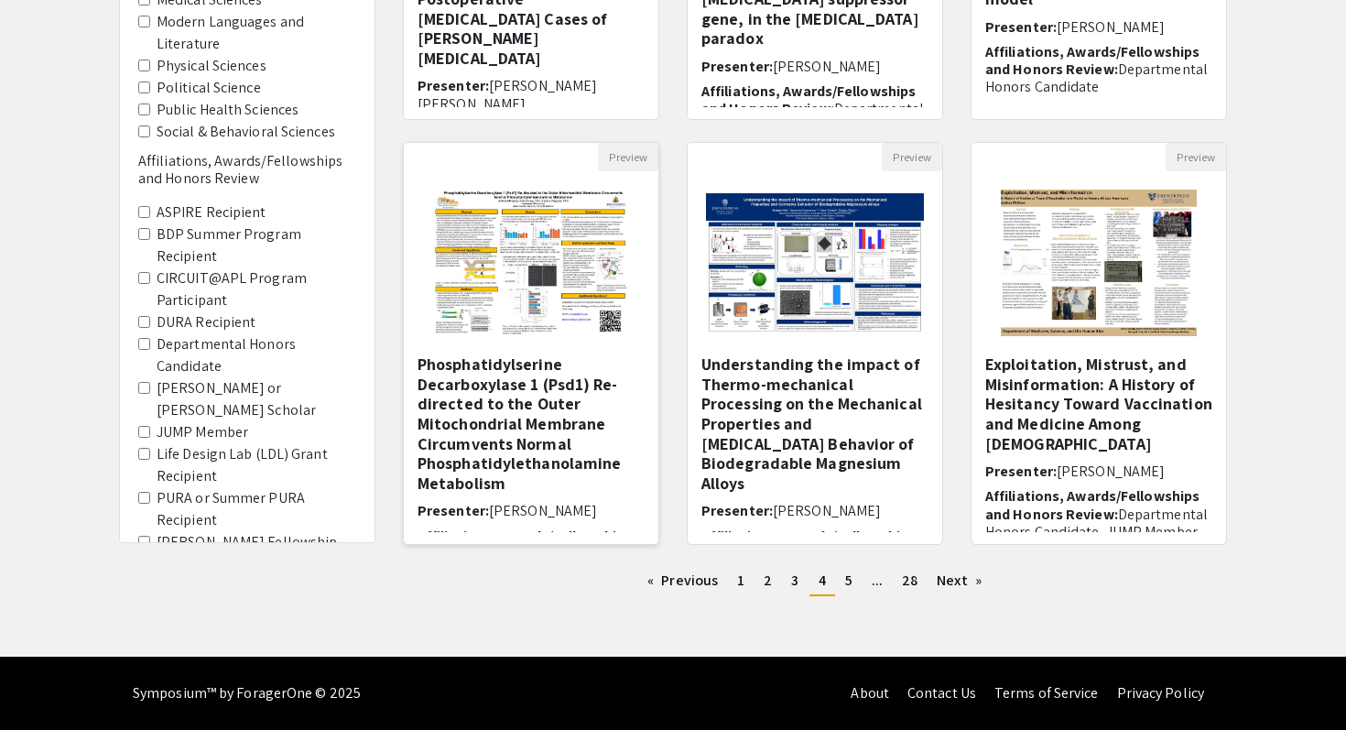
scroll to position [74, 0]
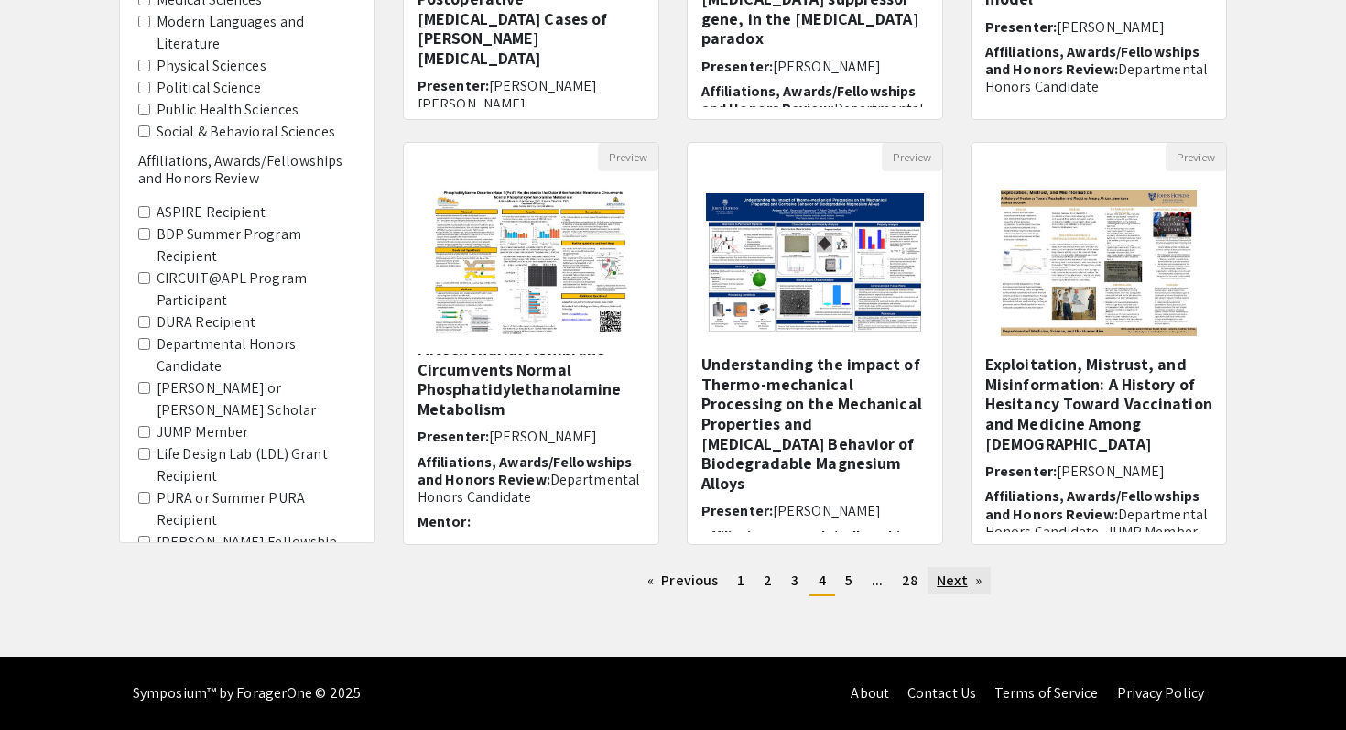
click at [950, 584] on link "Next page" at bounding box center [959, 580] width 63 height 27
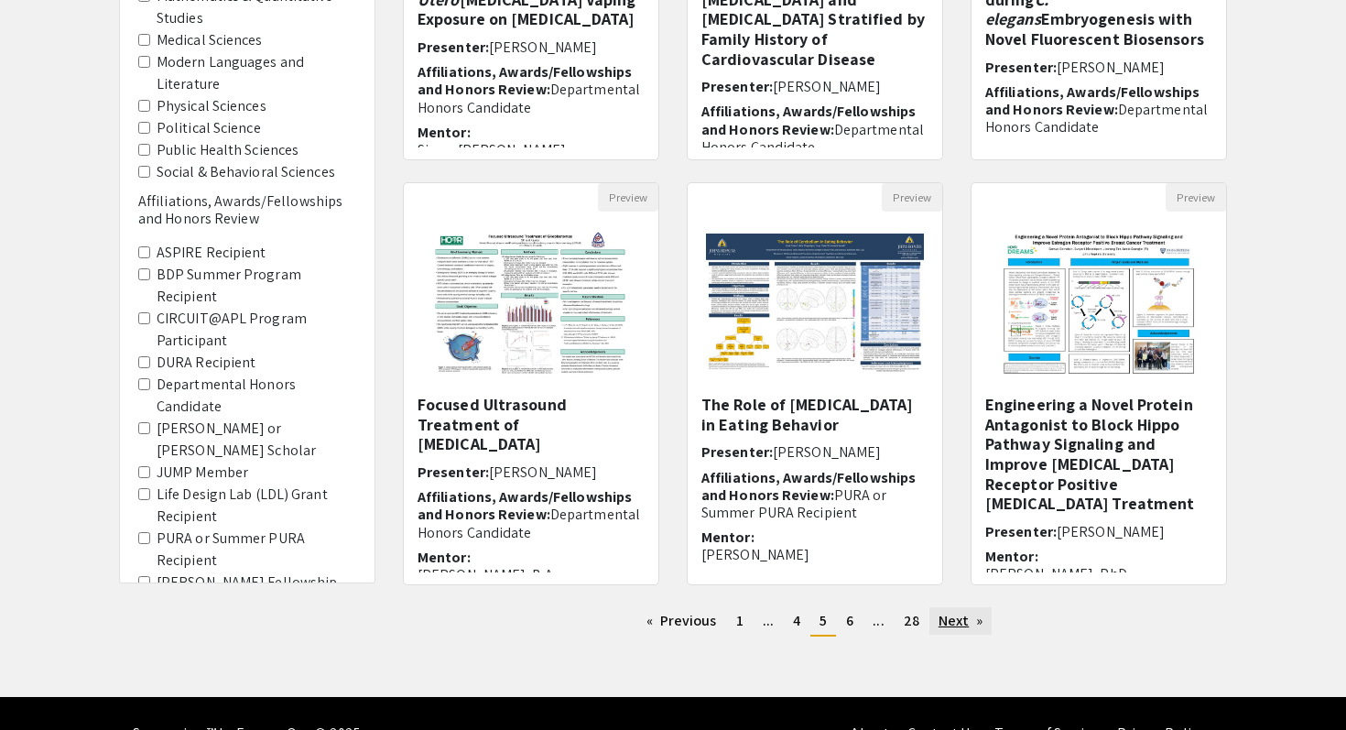
scroll to position [445, 0]
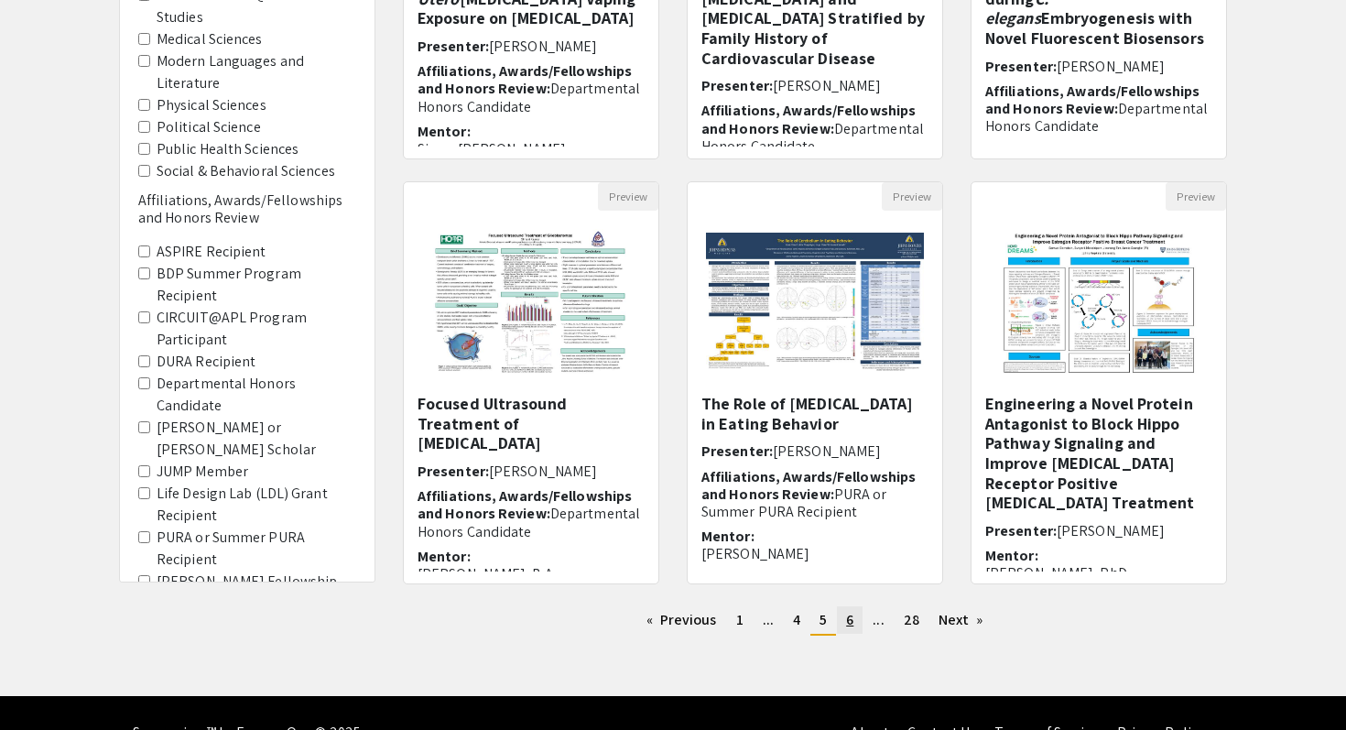
click at [854, 624] on link "page 6" at bounding box center [850, 619] width 26 height 27
